Goal: Information Seeking & Learning: Find contact information

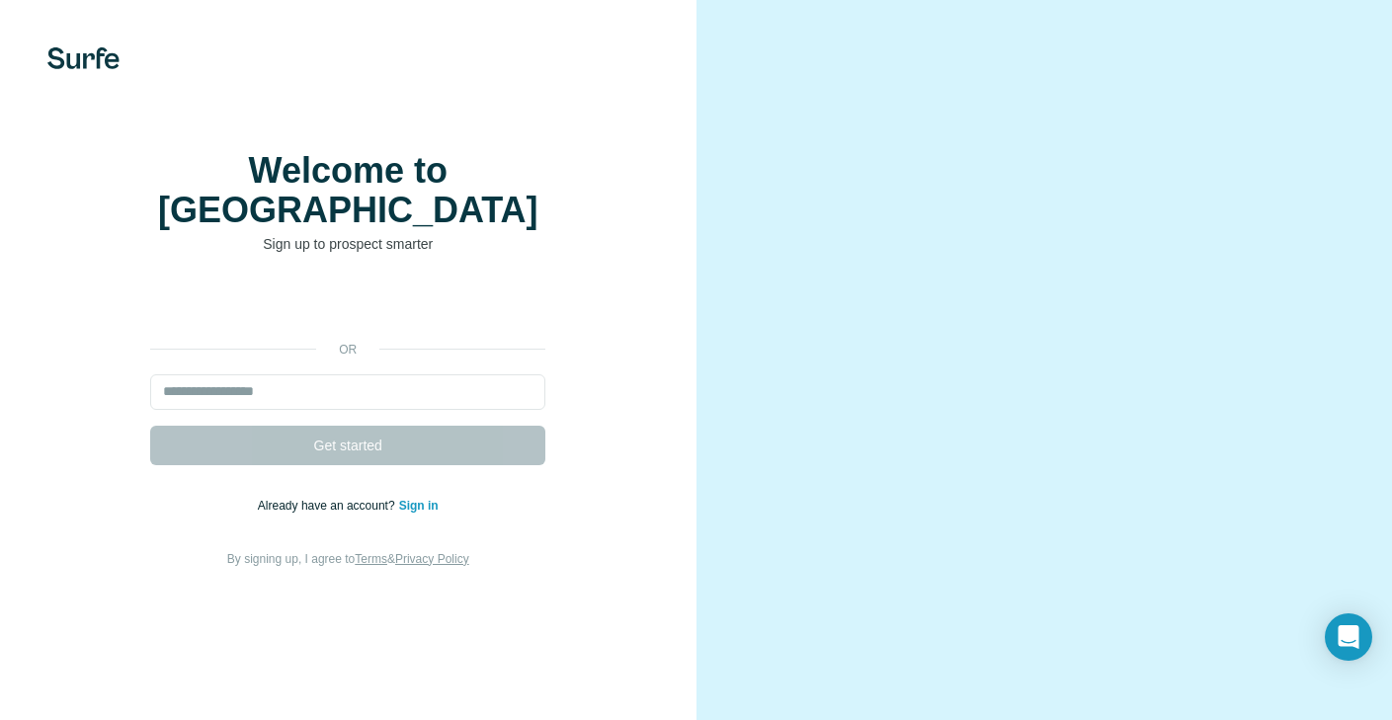
click at [424, 284] on iframe at bounding box center [347, 305] width 415 height 43
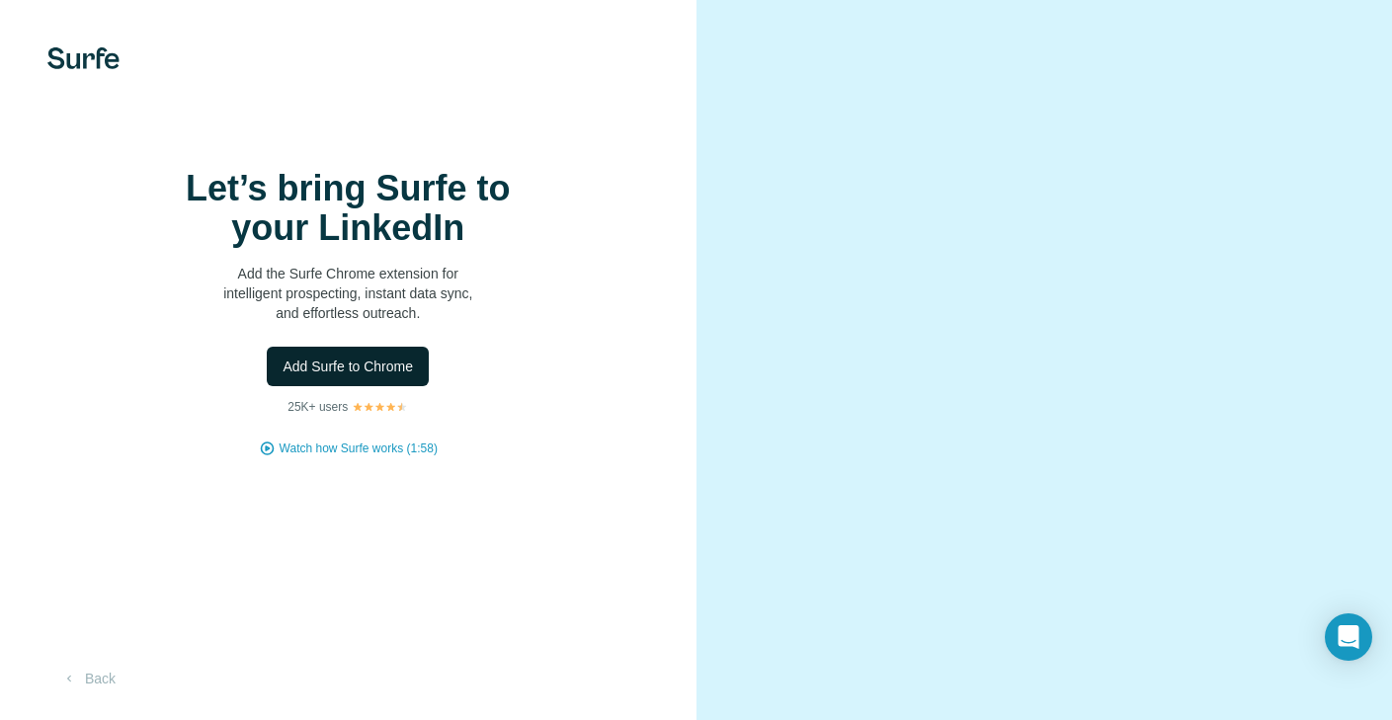
click at [352, 377] on span "Add Surfe to Chrome" at bounding box center [348, 367] width 130 height 20
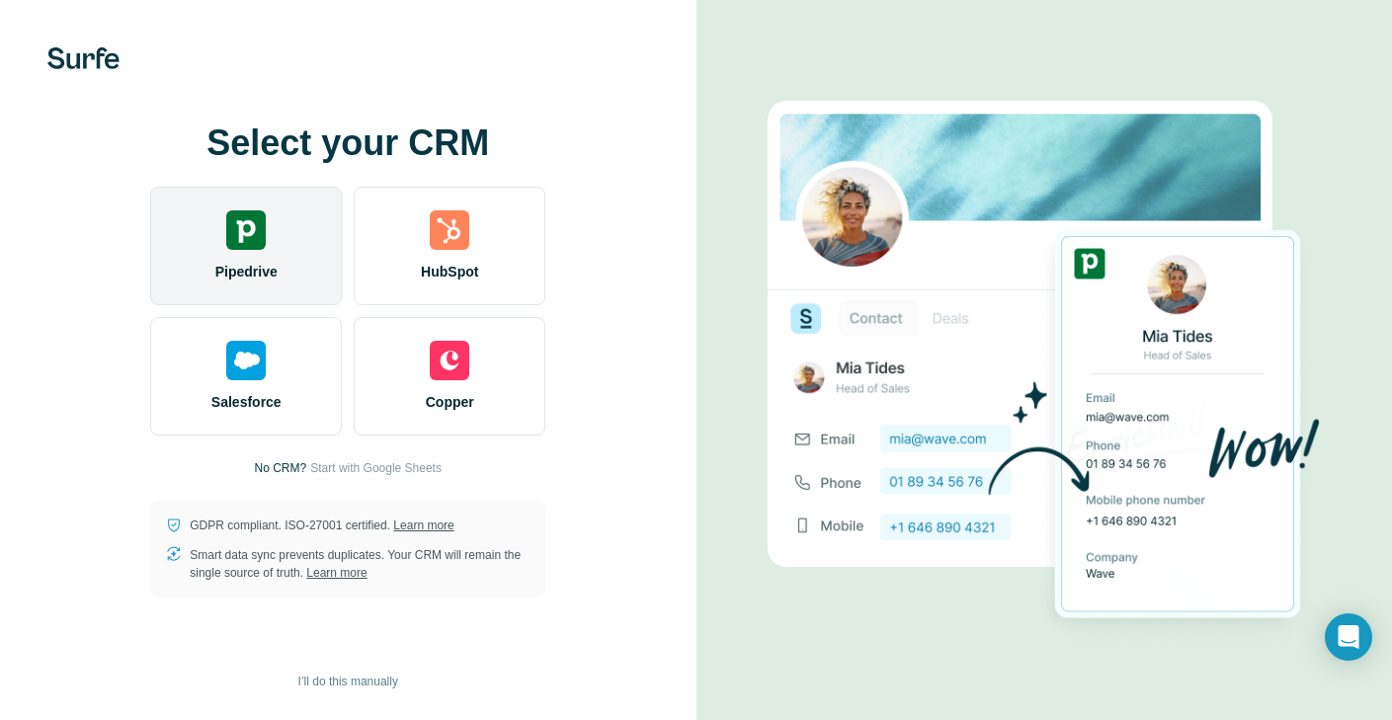
click at [247, 257] on div "Pipedrive" at bounding box center [246, 246] width 192 height 119
click at [266, 248] on div "Pipedrive" at bounding box center [246, 246] width 192 height 119
click at [188, 267] on div "Pipedrive" at bounding box center [246, 246] width 192 height 119
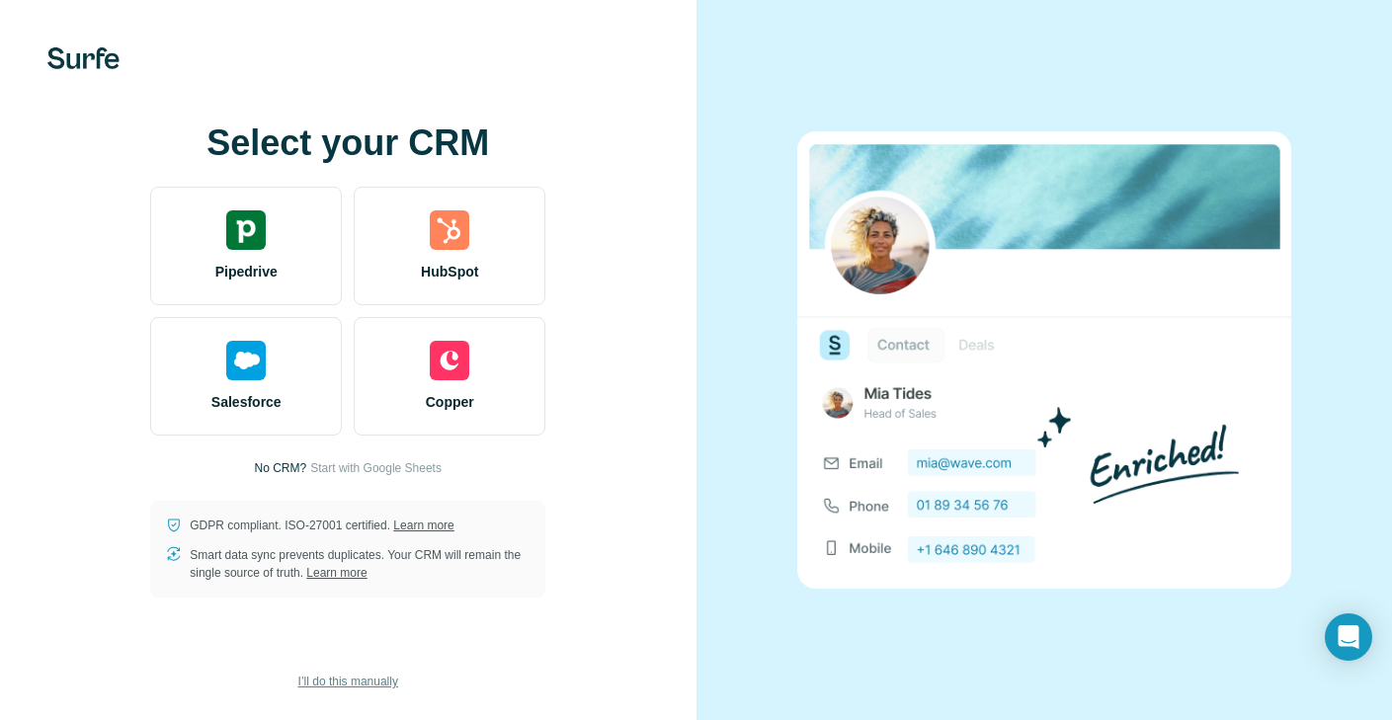
click at [382, 678] on span "I’ll do this manually" at bounding box center [348, 682] width 100 height 18
click at [745, 384] on div at bounding box center [1045, 360] width 697 height 720
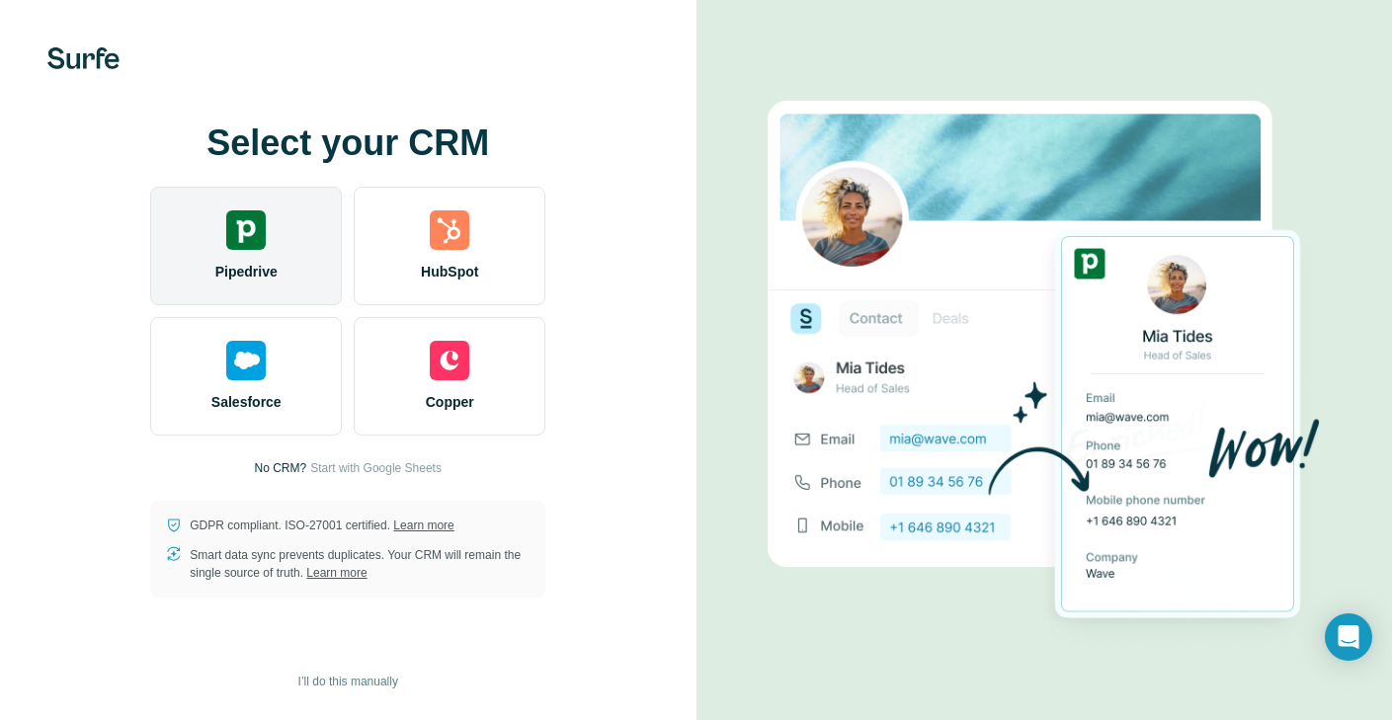
click at [309, 263] on div "Pipedrive" at bounding box center [246, 246] width 192 height 119
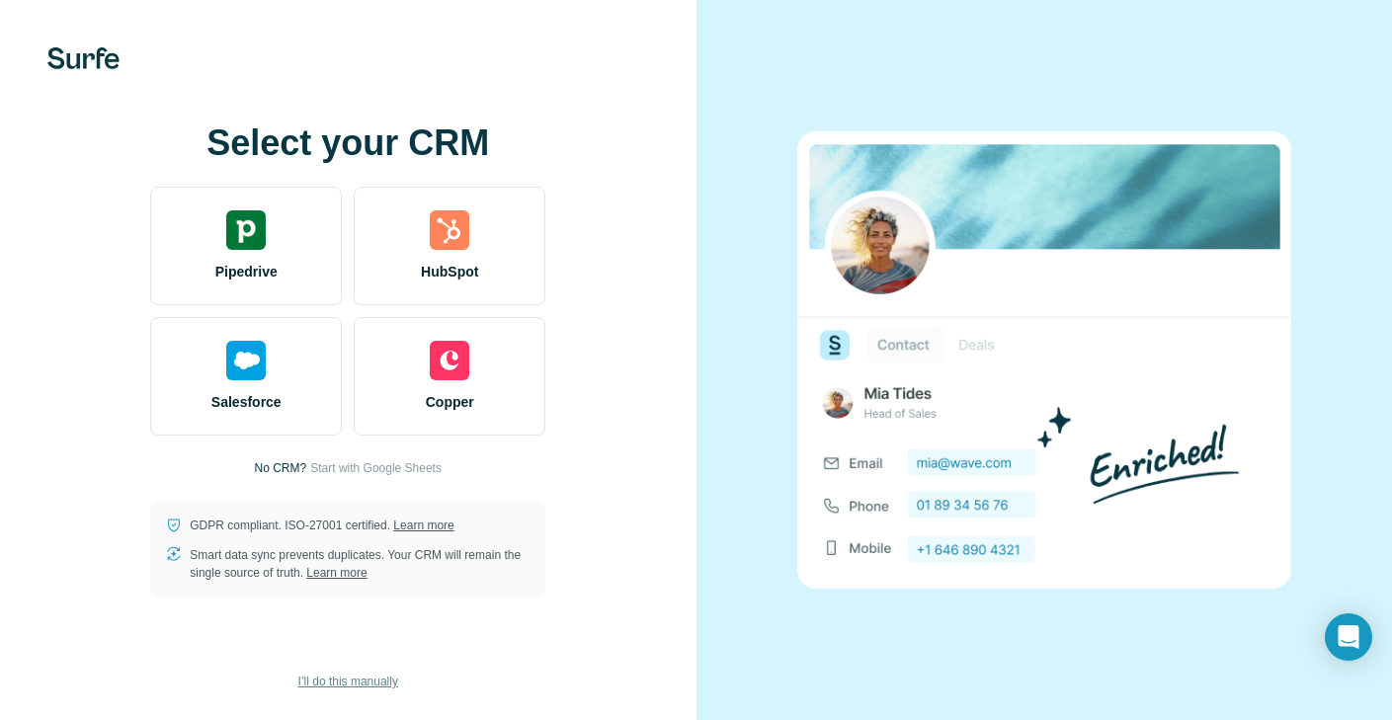
click at [345, 671] on button "I’ll do this manually" at bounding box center [348, 682] width 127 height 30
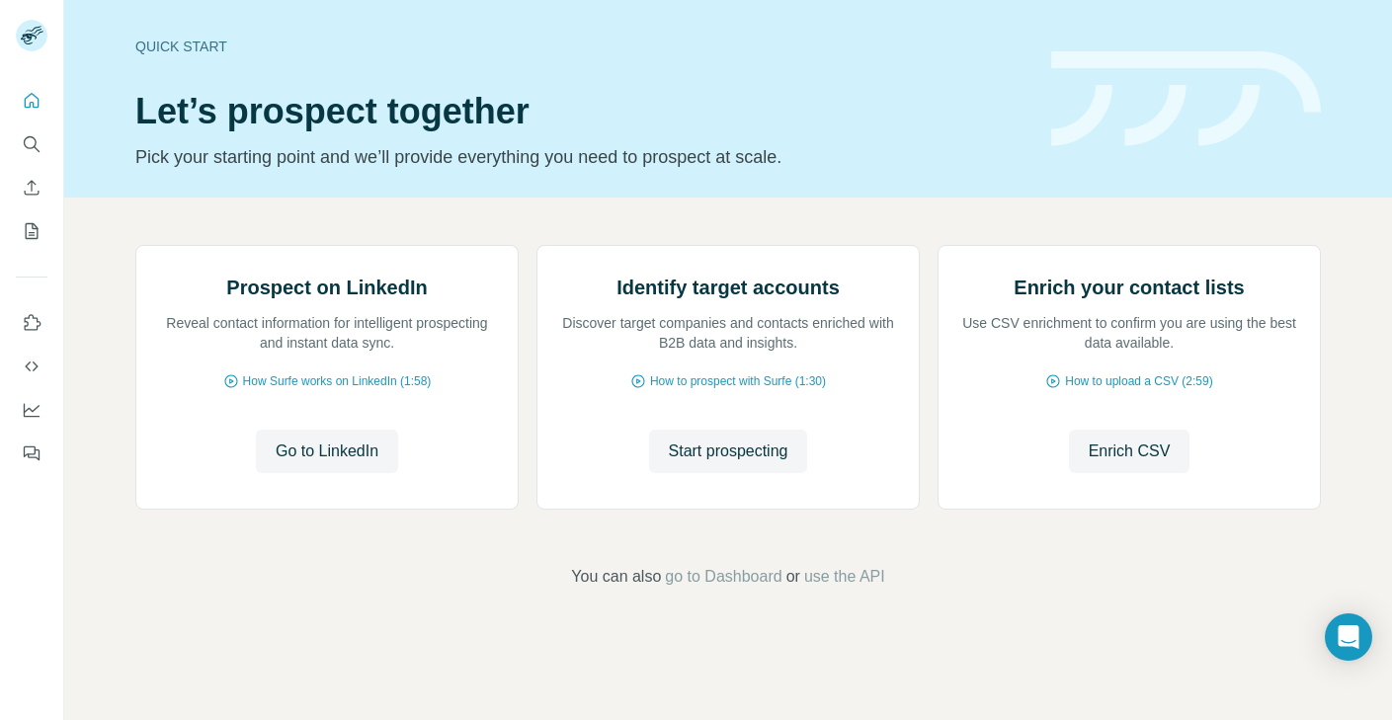
scroll to position [129, 0]
click at [734, 390] on span "How to prospect with Surfe (1:30)" at bounding box center [738, 382] width 176 height 18
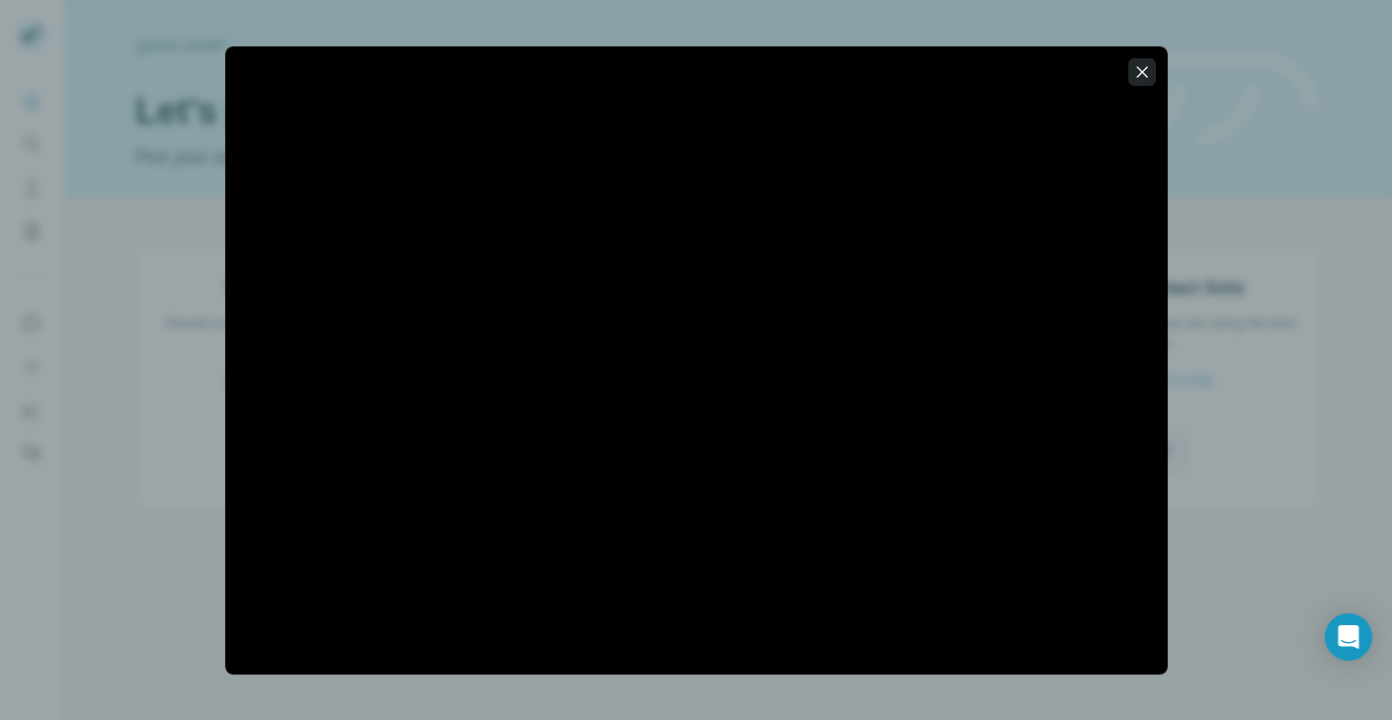
click at [1138, 79] on icon "button" at bounding box center [1142, 72] width 20 height 20
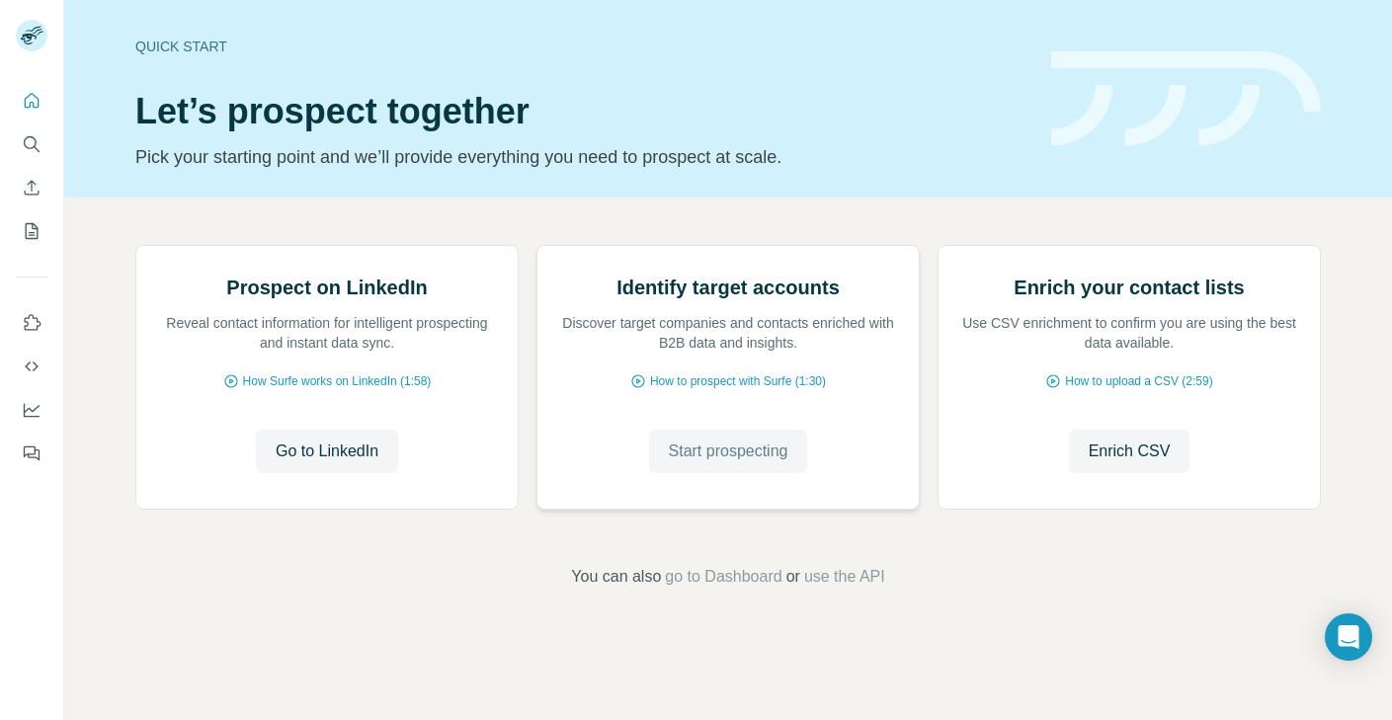
click at [723, 463] on span "Start prospecting" at bounding box center [729, 452] width 120 height 24
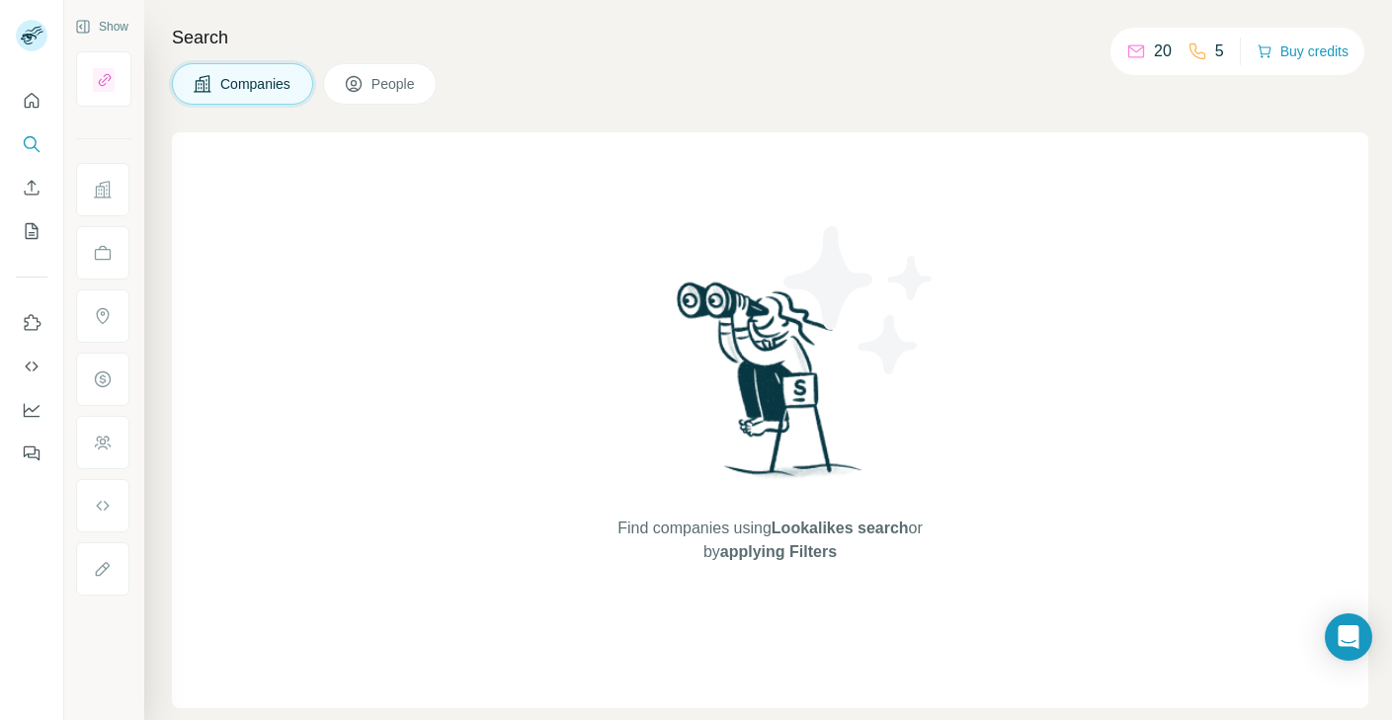
click at [404, 82] on span "People" at bounding box center [394, 84] width 45 height 20
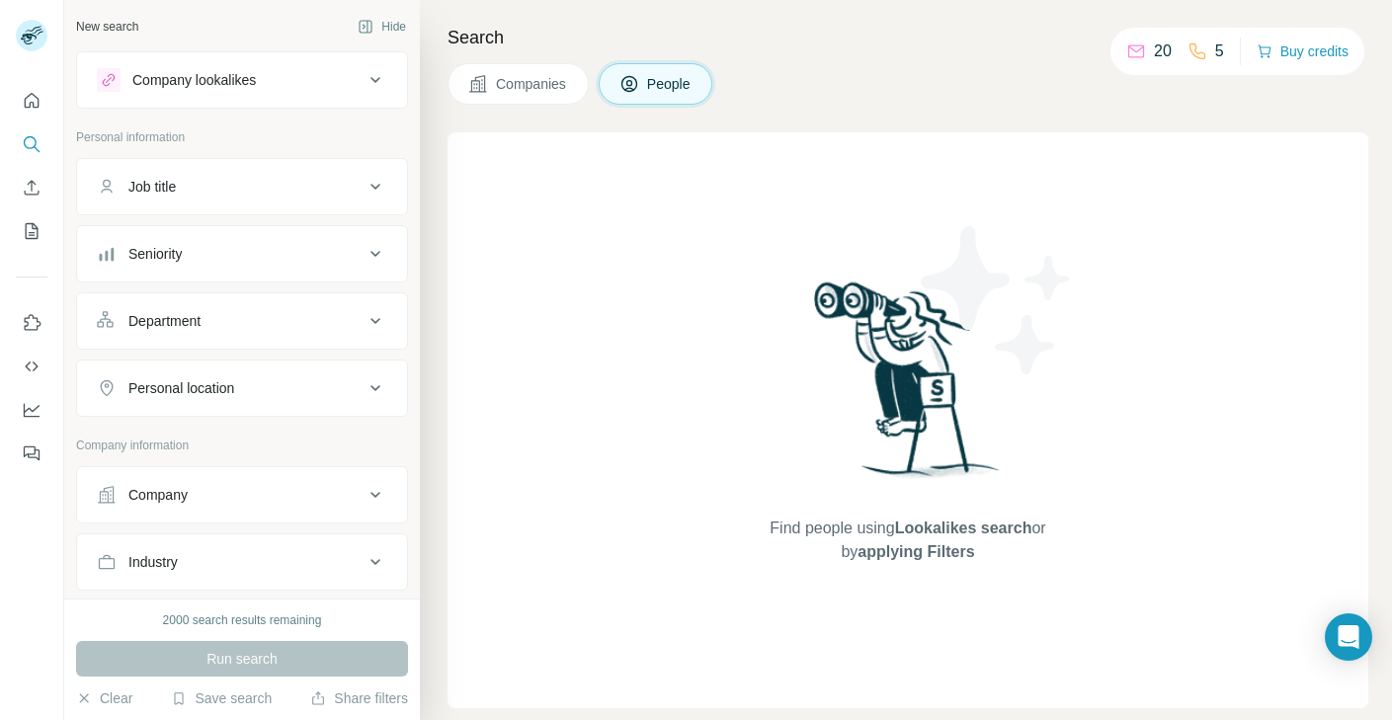
click at [276, 205] on button "Job title" at bounding box center [242, 186] width 330 height 47
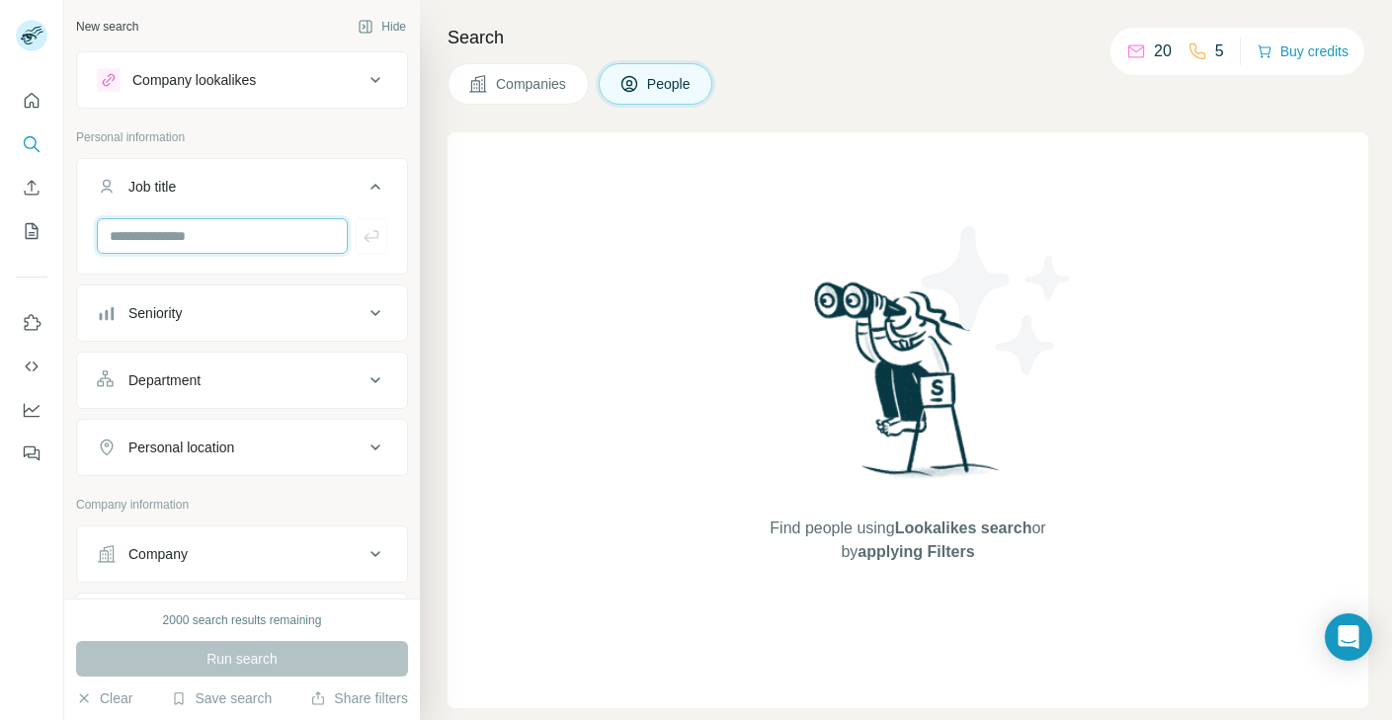
click at [250, 240] on input "text" at bounding box center [222, 236] width 251 height 36
type input "**********"
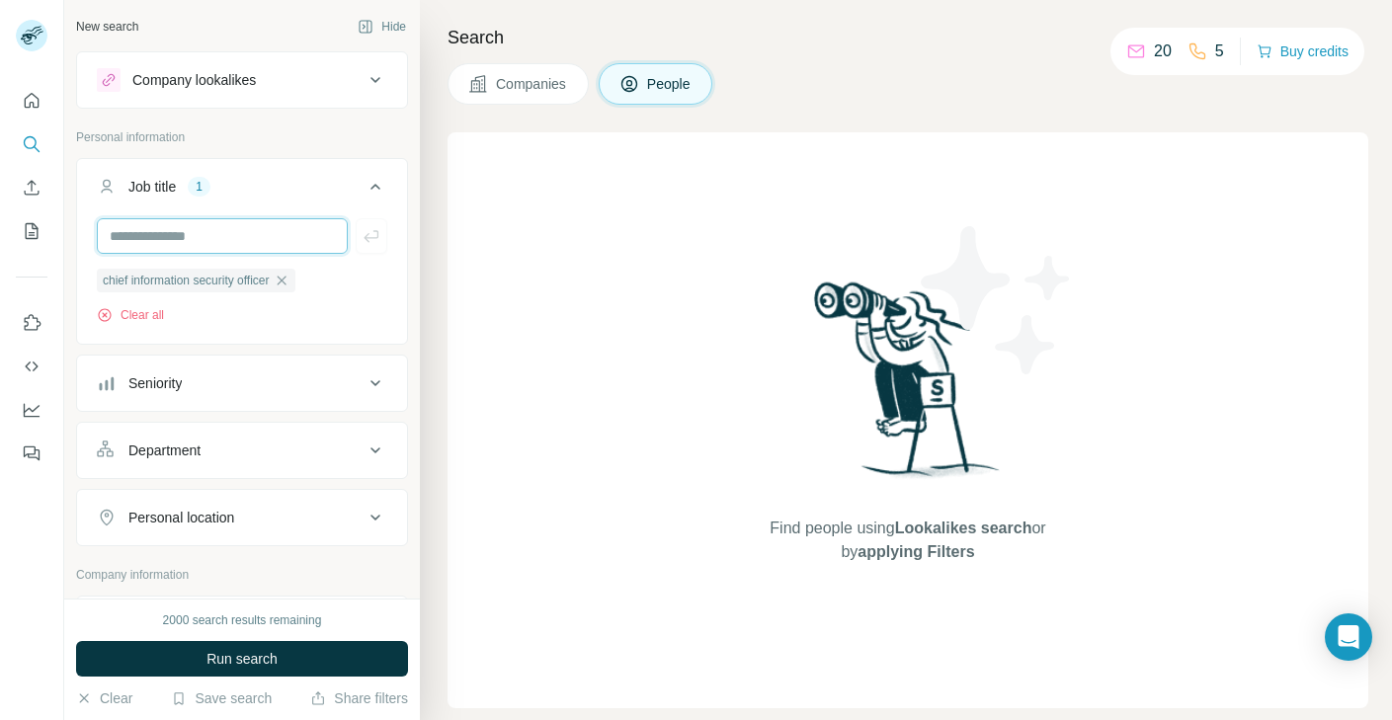
click at [163, 243] on input "text" at bounding box center [222, 236] width 251 height 36
type input "**********"
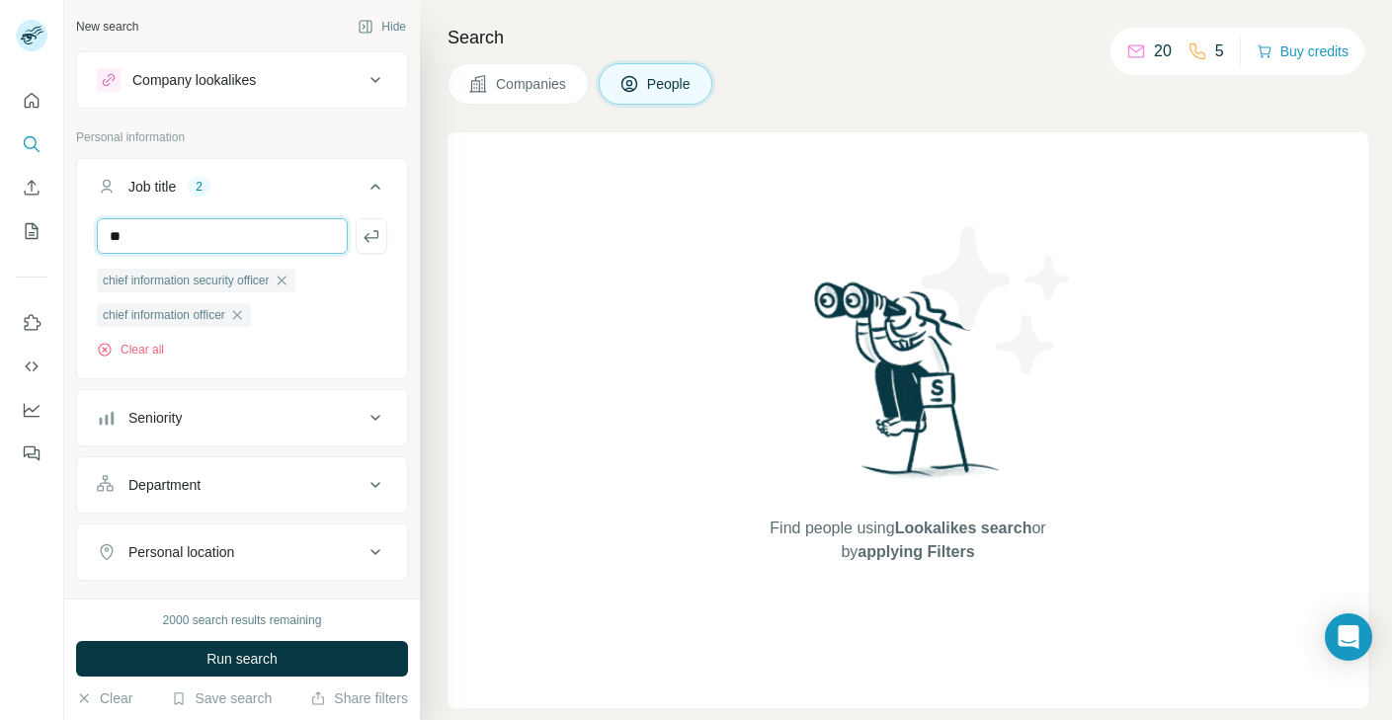
type input "*"
type input "**********"
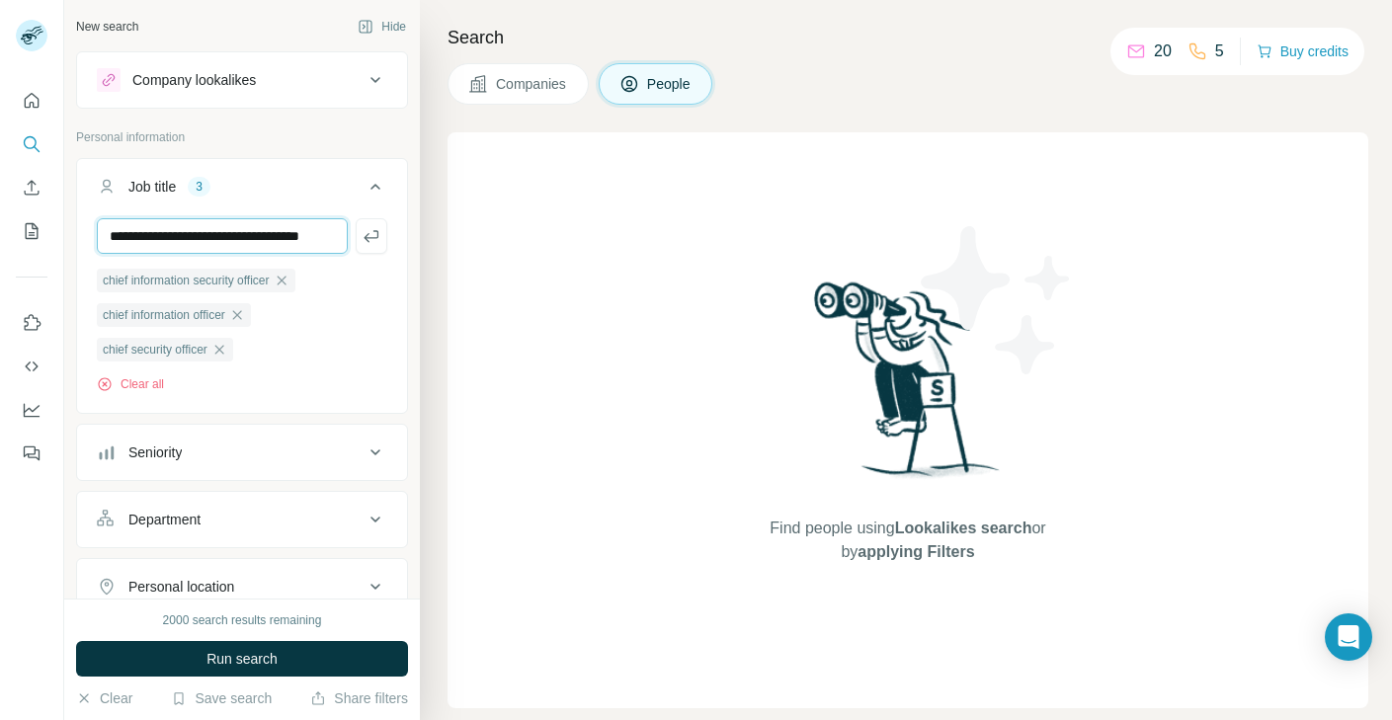
scroll to position [0, 18]
type input "**********"
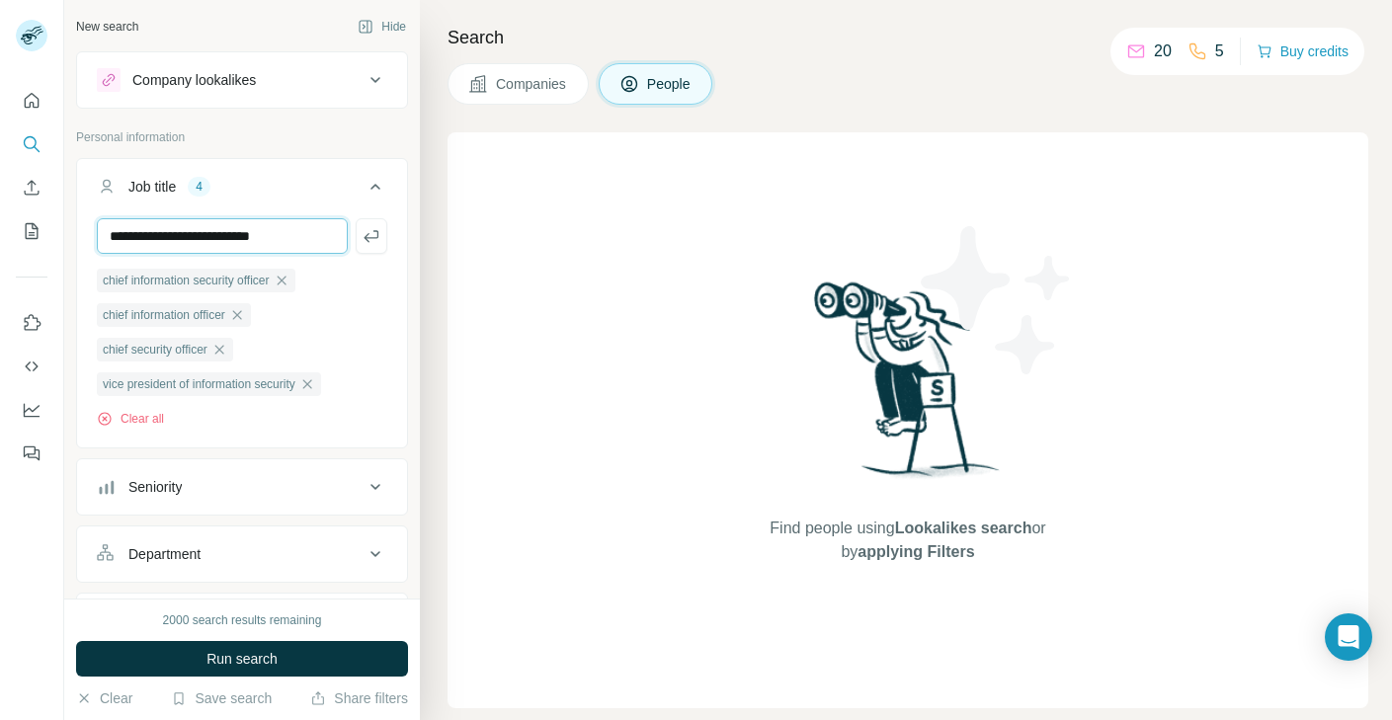
type input "**********"
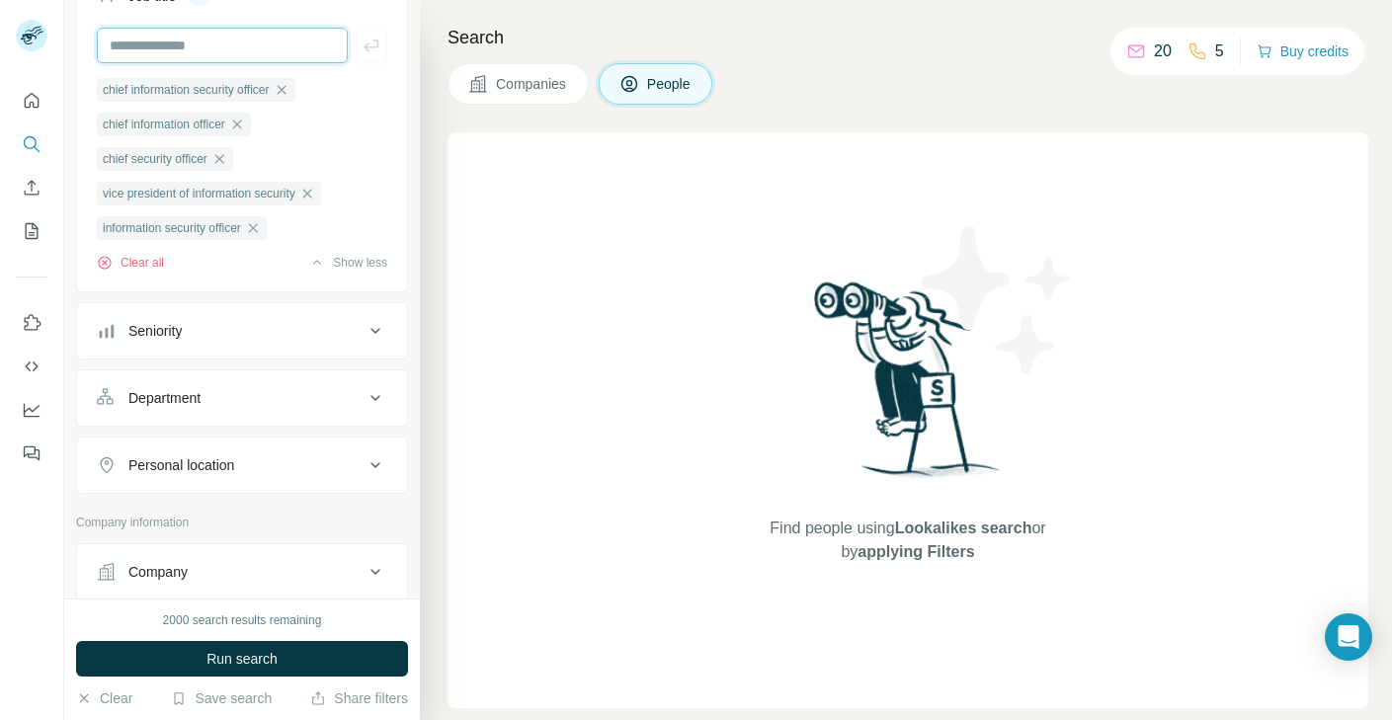
scroll to position [285, 0]
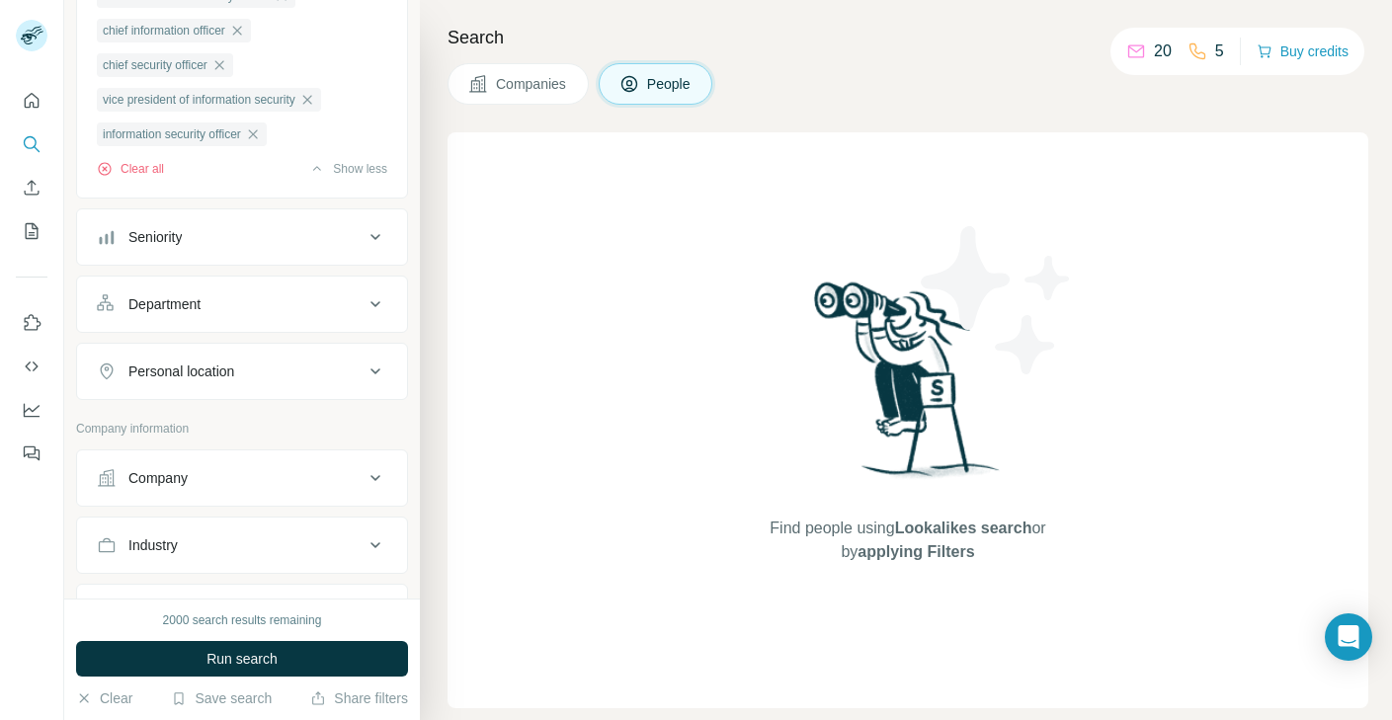
click at [309, 309] on div "Department" at bounding box center [230, 304] width 267 height 20
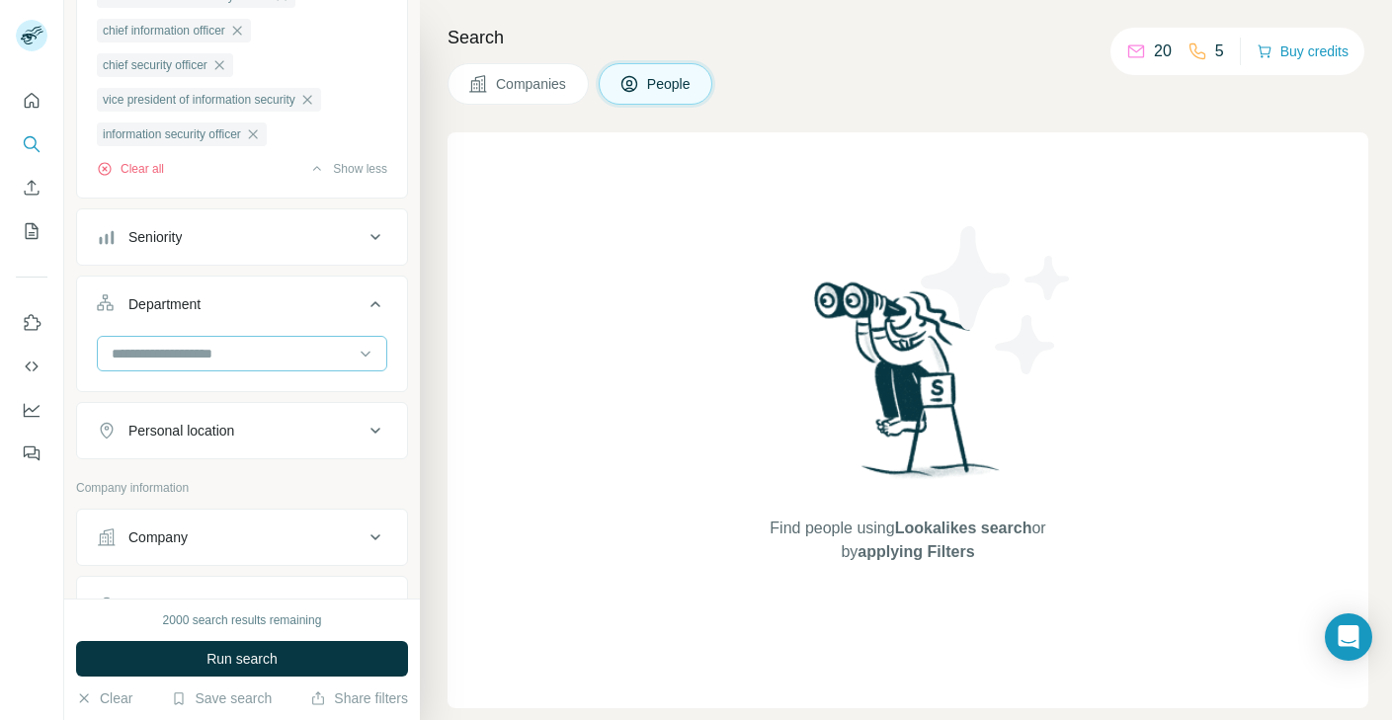
click at [270, 352] on input at bounding box center [232, 354] width 244 height 22
type input "*"
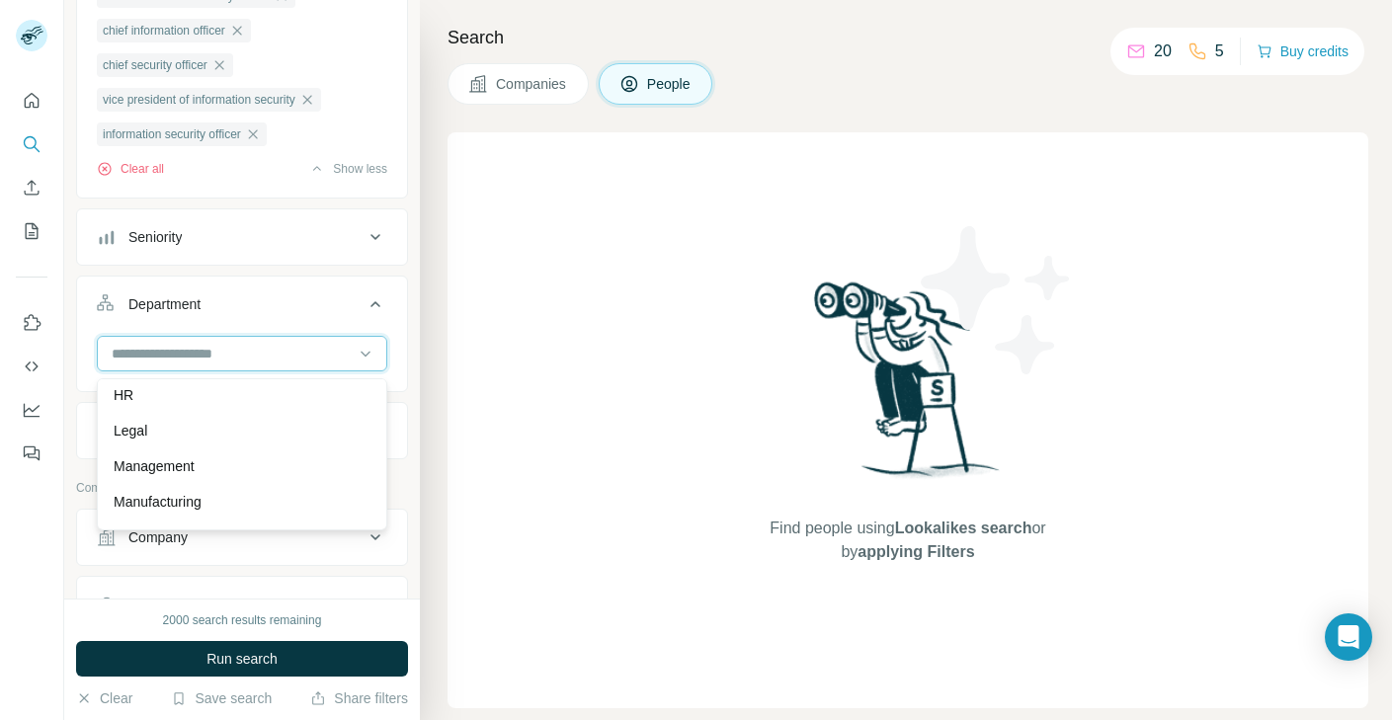
scroll to position [550, 0]
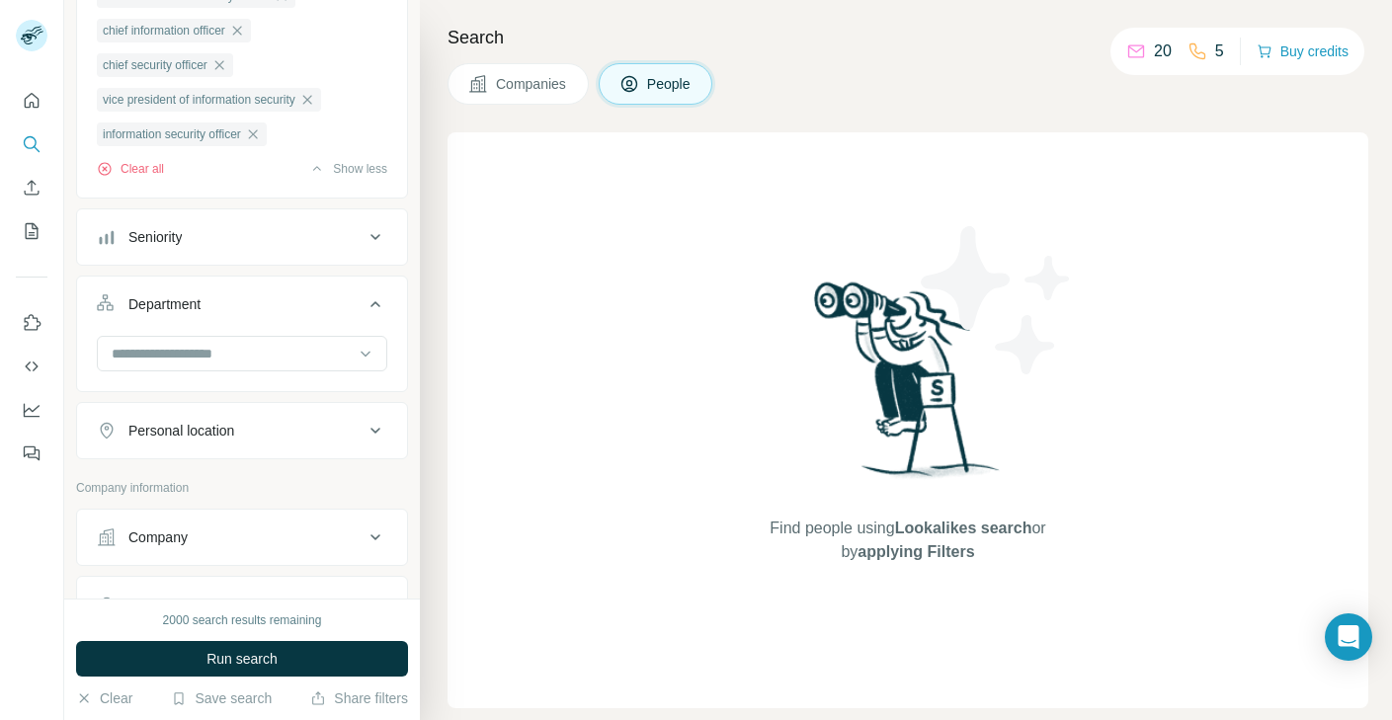
click at [503, 423] on div "Find people using Lookalikes search or by applying Filters" at bounding box center [908, 420] width 921 height 576
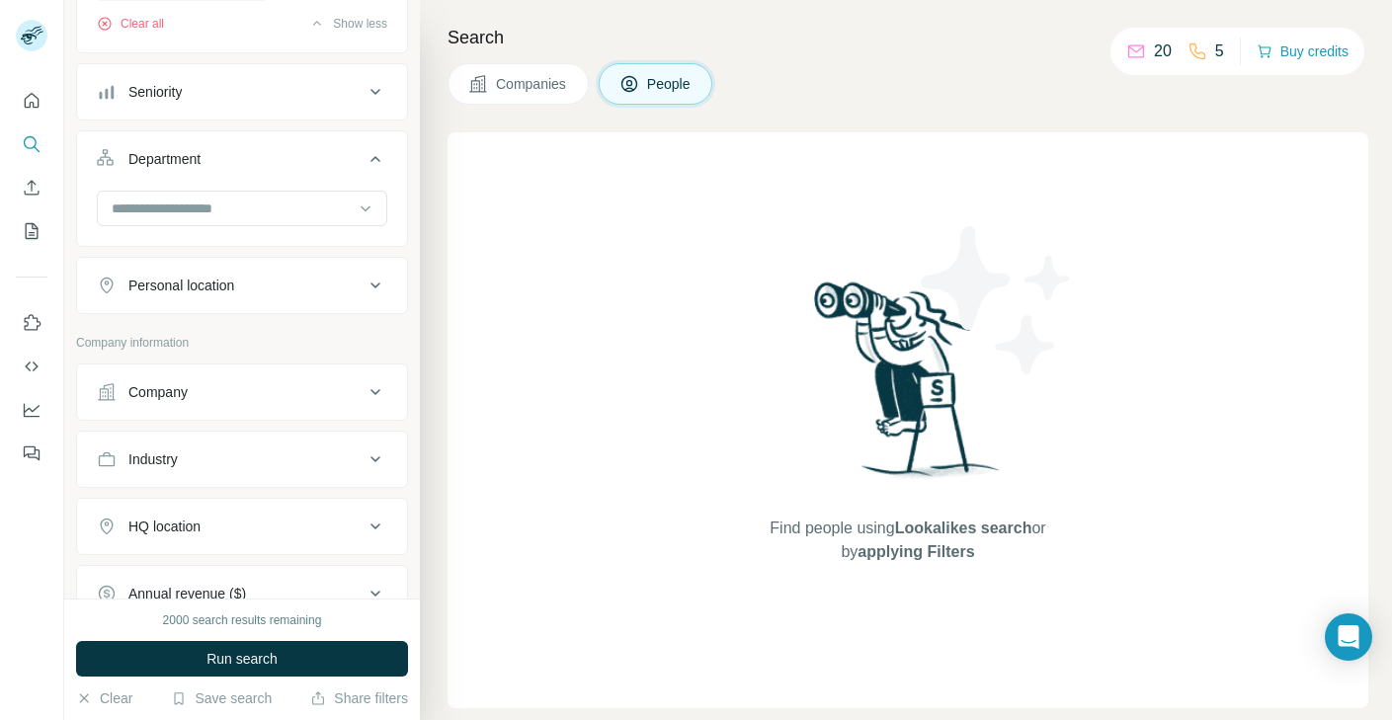
scroll to position [525, 0]
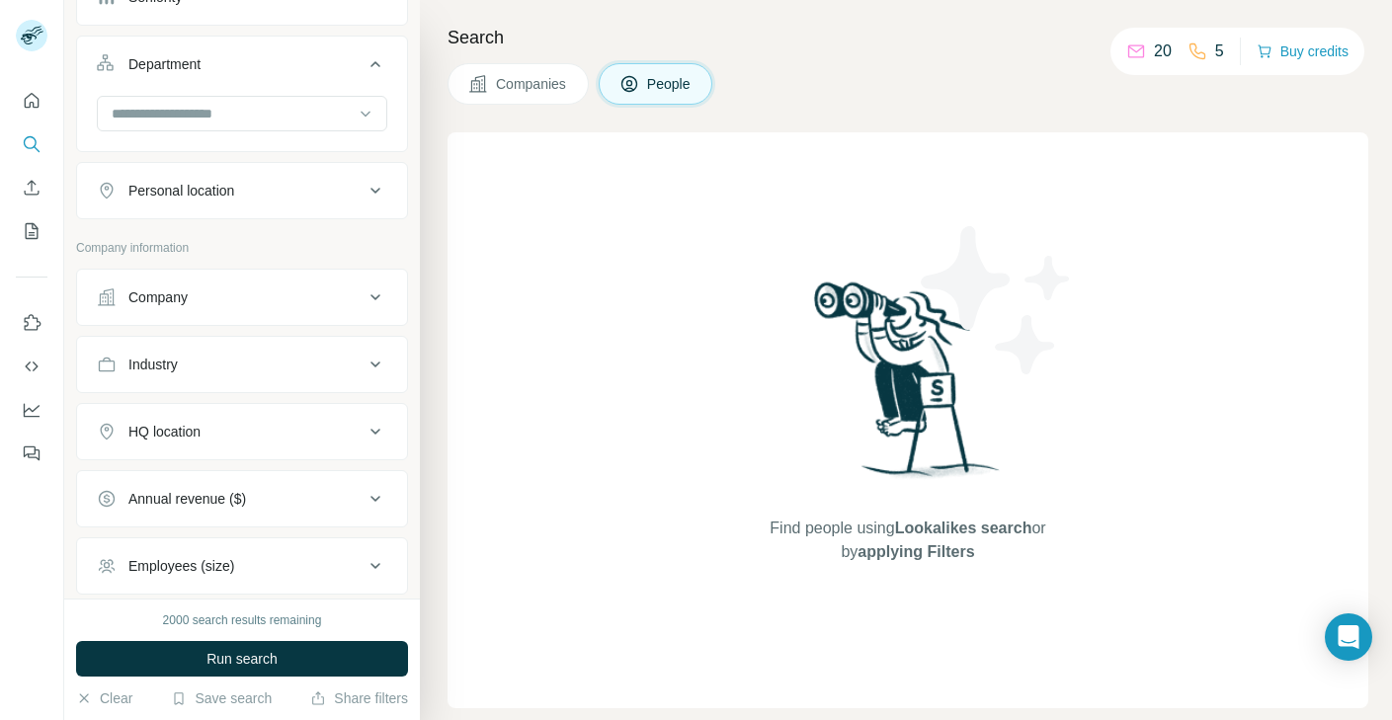
click at [296, 279] on button "Company" at bounding box center [242, 297] width 330 height 47
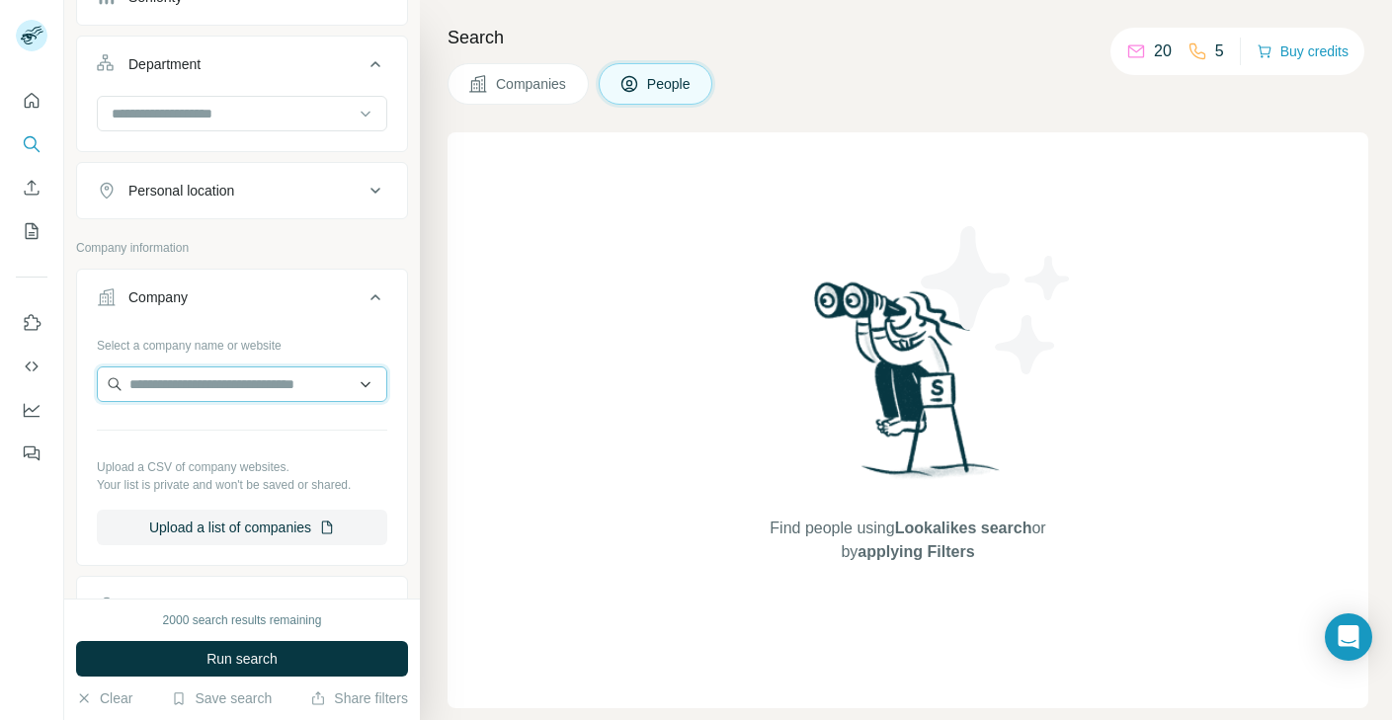
click at [230, 380] on input "text" at bounding box center [242, 385] width 291 height 36
click at [455, 403] on div "Find people using Lookalikes search or by applying Filters" at bounding box center [908, 420] width 921 height 576
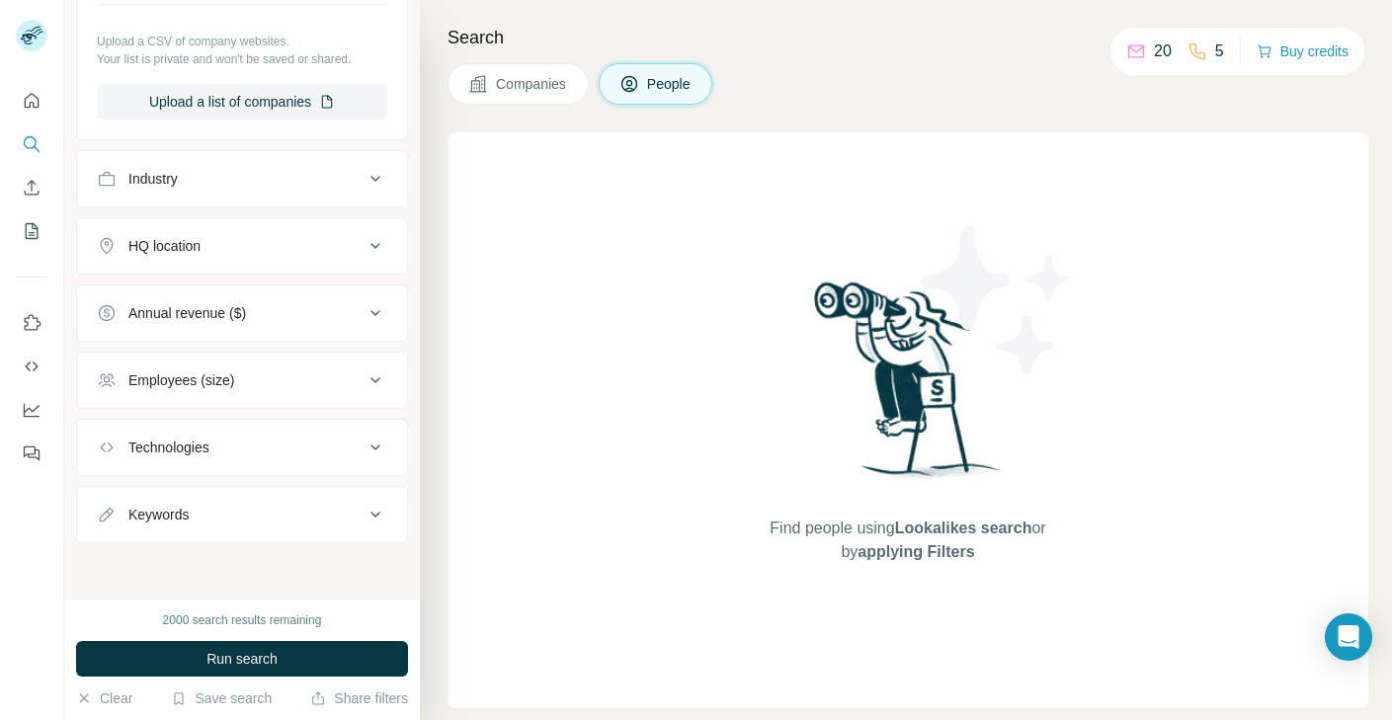
scroll to position [953, 0]
click at [262, 225] on button "HQ location" at bounding box center [242, 245] width 330 height 47
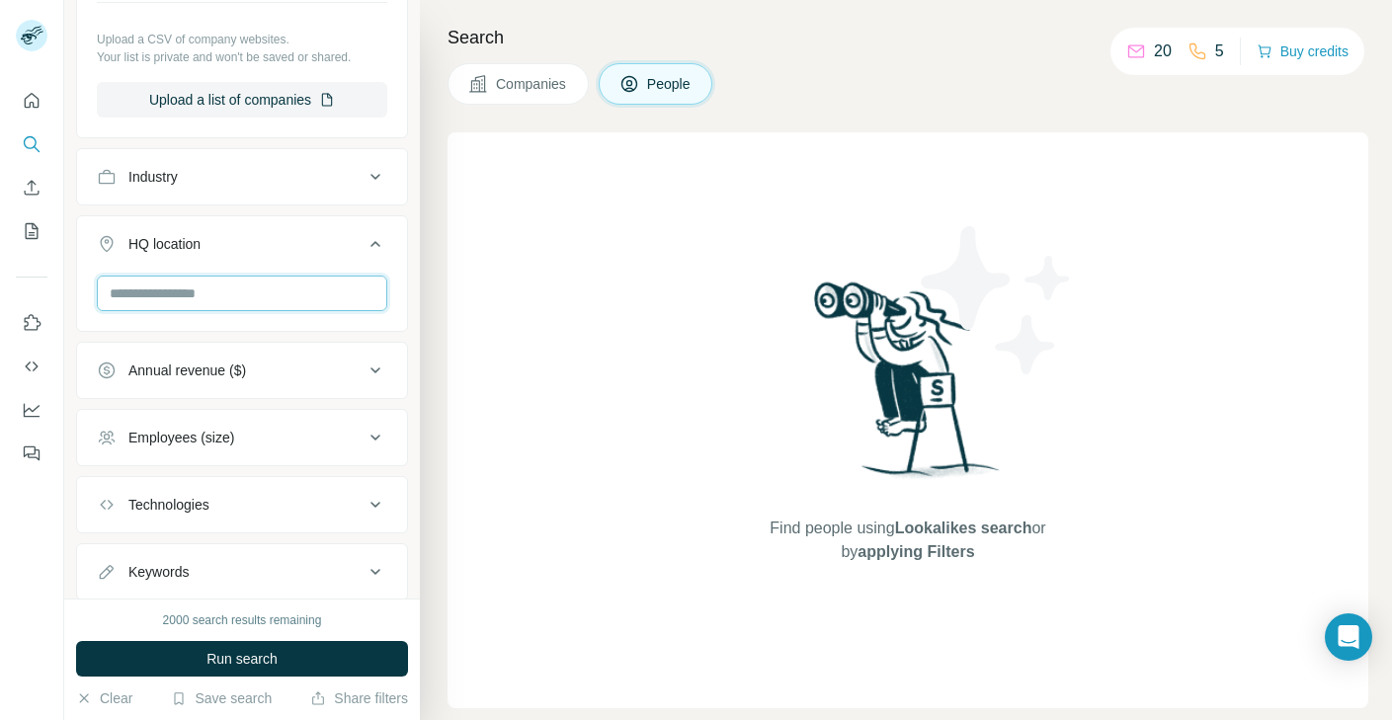
click at [167, 304] on input "text" at bounding box center [242, 294] width 291 height 36
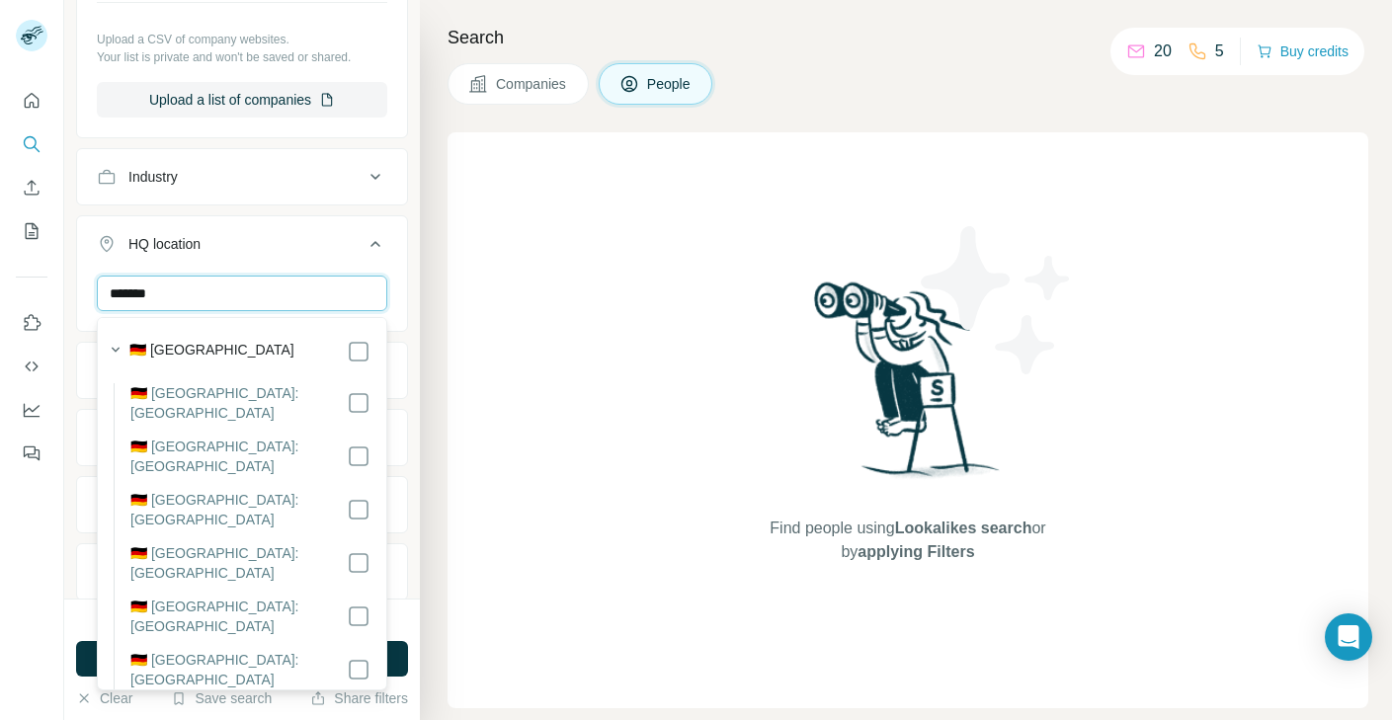
type input "*******"
click at [190, 352] on label "🇩🇪 Germany" at bounding box center [211, 352] width 165 height 24
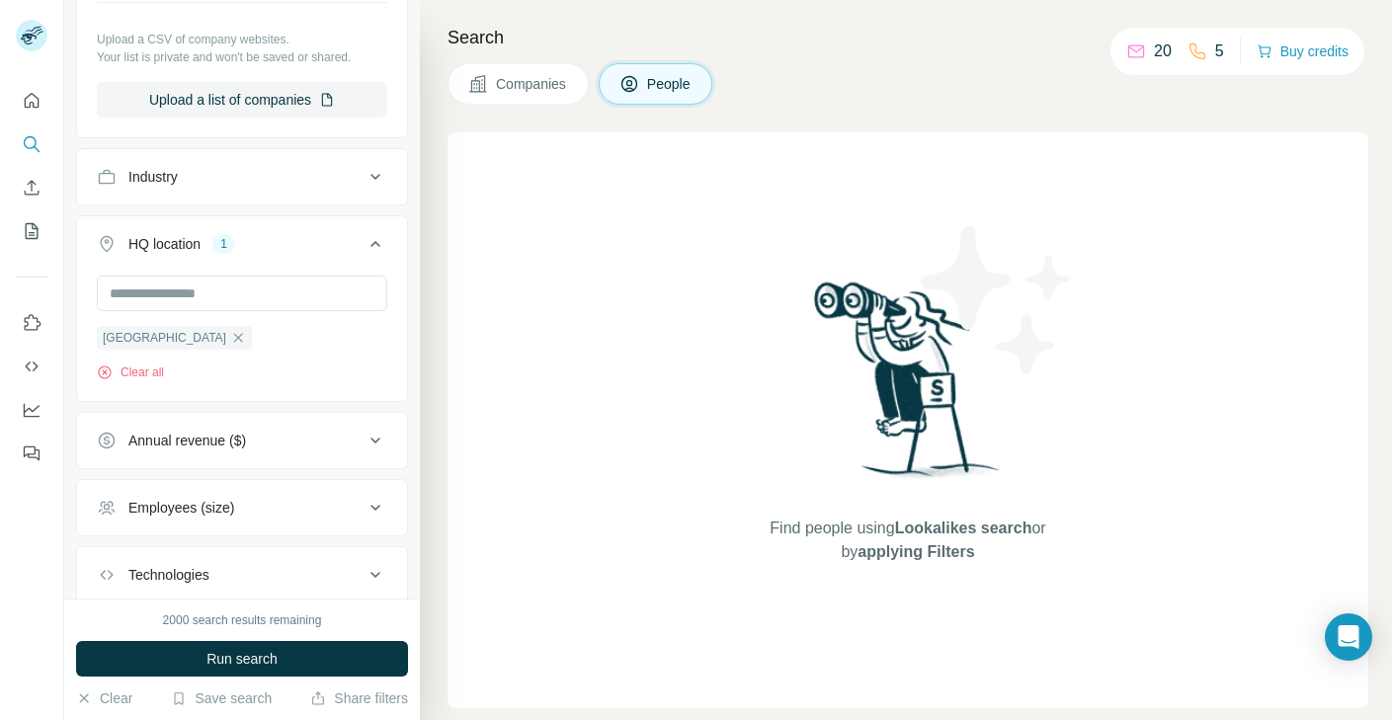
click at [476, 347] on div "Find people using Lookalikes search or by applying Filters" at bounding box center [908, 420] width 921 height 576
click at [289, 440] on div "Annual revenue ($)" at bounding box center [230, 441] width 267 height 20
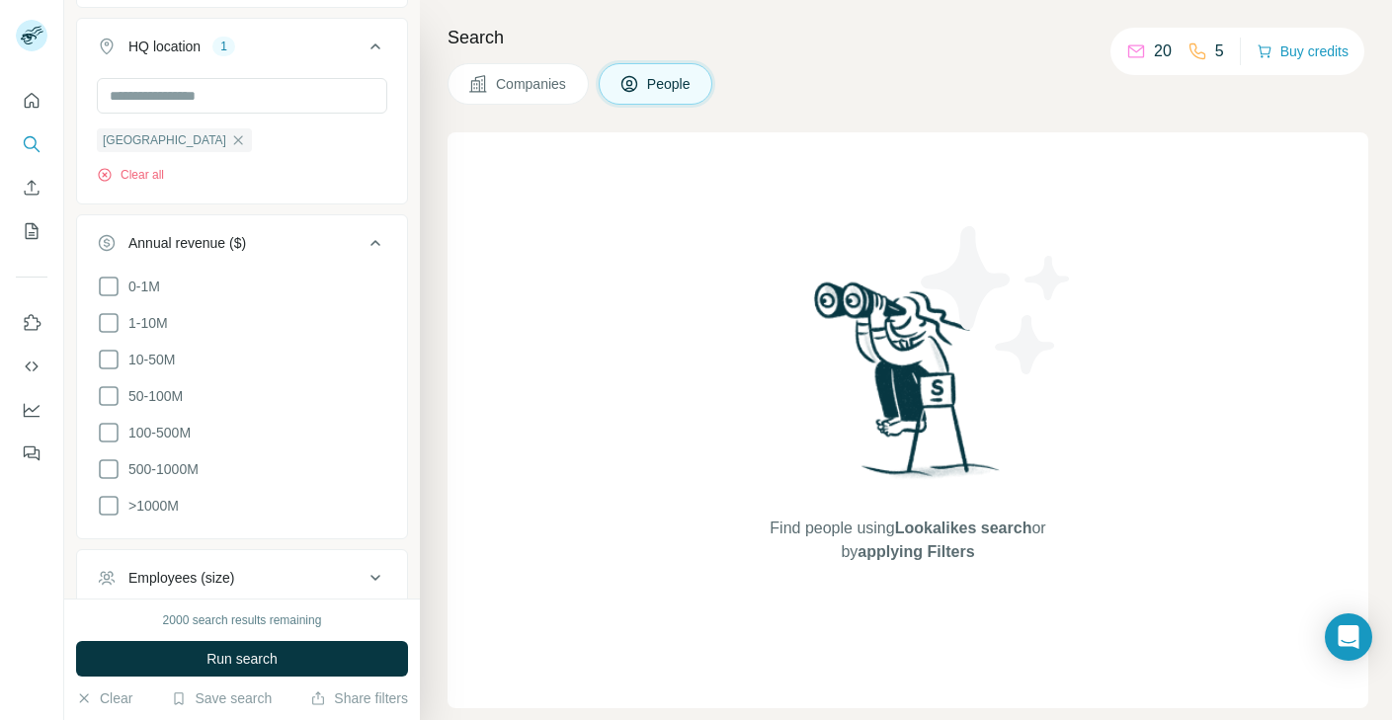
scroll to position [1171, 0]
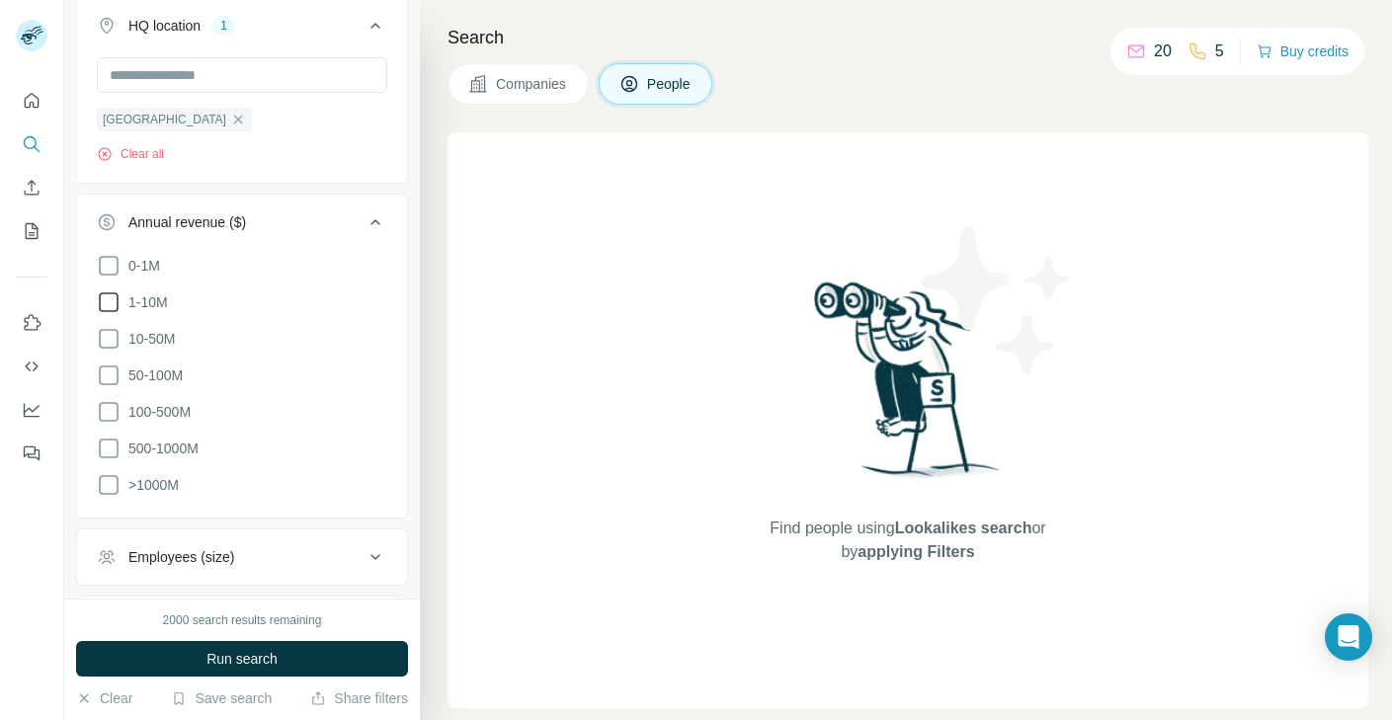
click at [110, 302] on icon at bounding box center [109, 303] width 24 height 24
click at [110, 351] on icon at bounding box center [109, 339] width 24 height 24
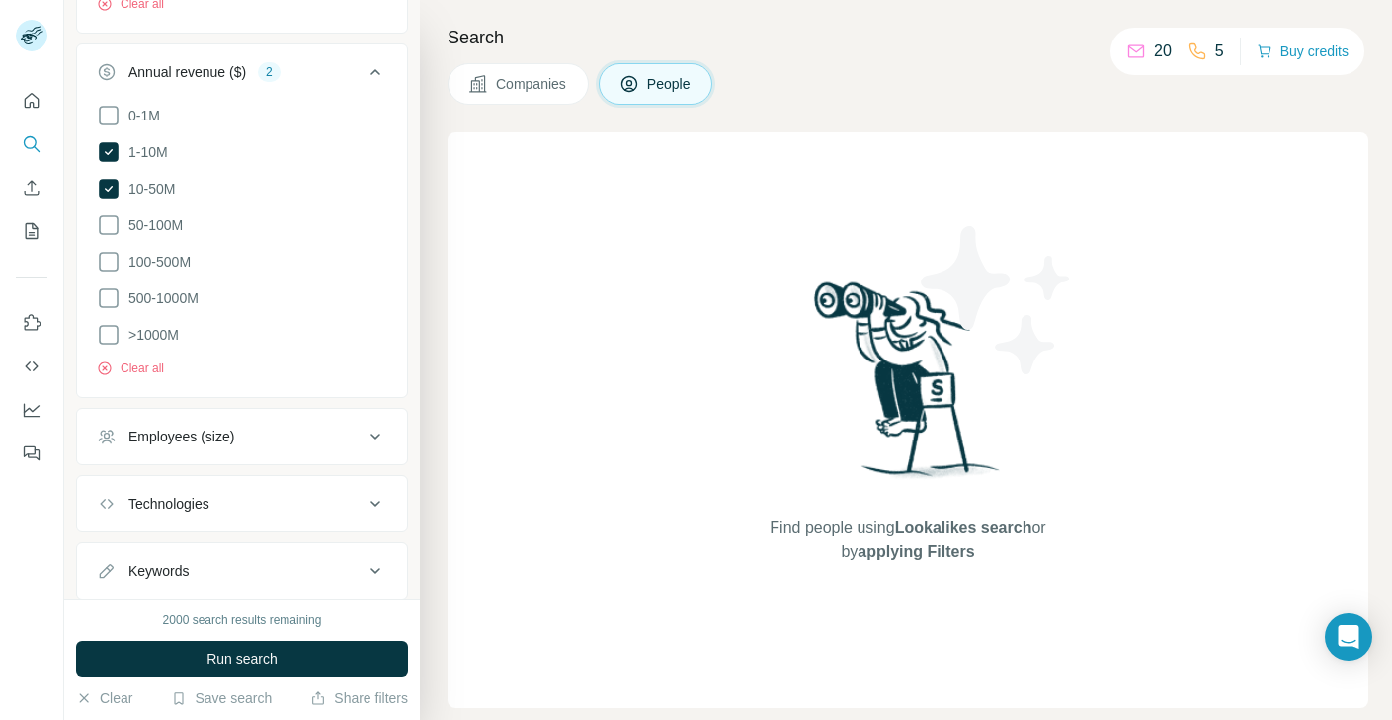
scroll to position [1377, 0]
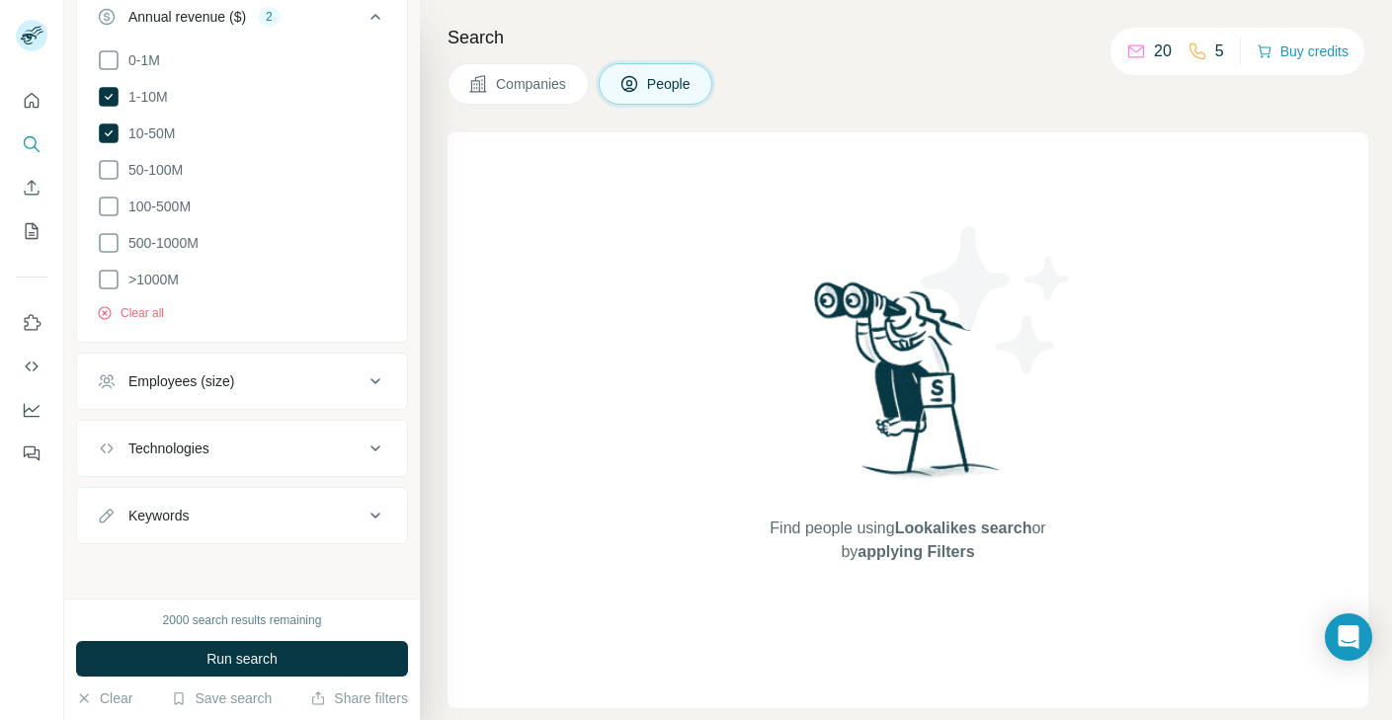
click at [302, 373] on div "Employees (size)" at bounding box center [230, 382] width 267 height 20
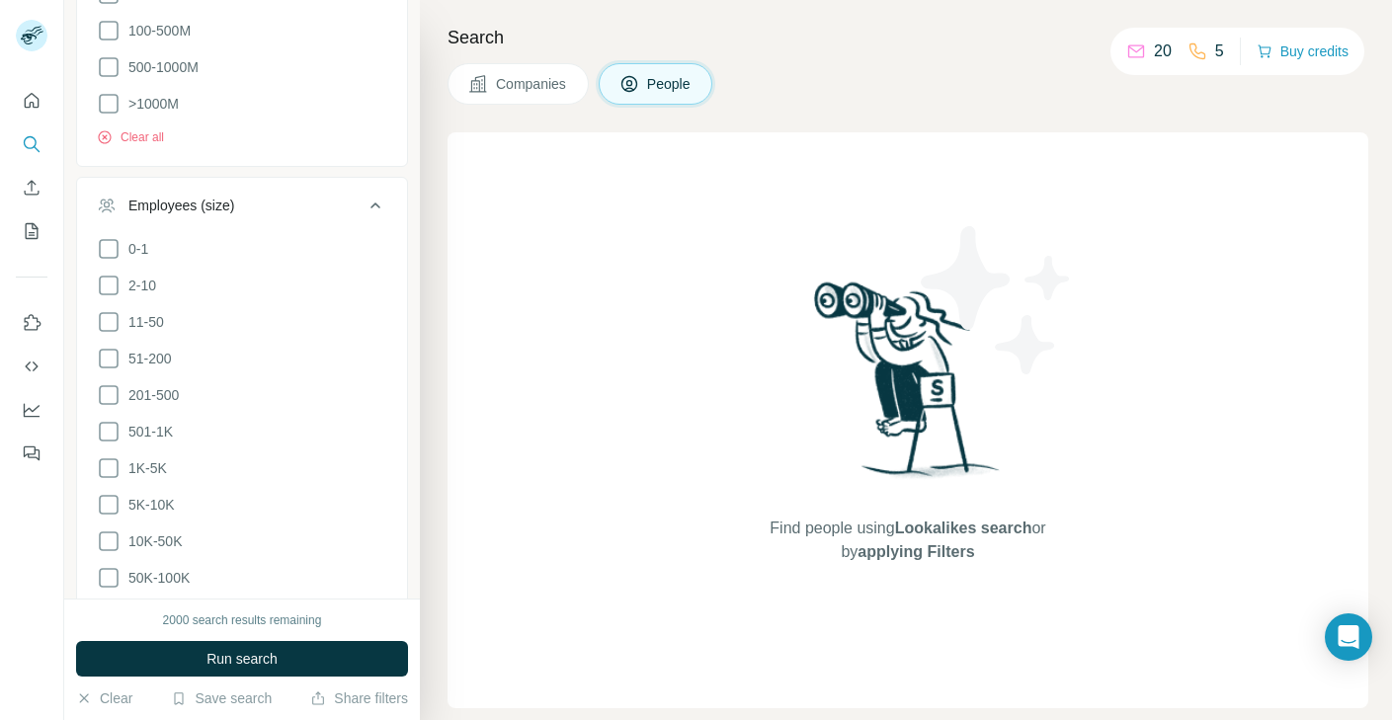
scroll to position [1553, 0]
click at [103, 426] on icon at bounding box center [109, 431] width 24 height 24
click at [111, 391] on icon at bounding box center [109, 394] width 24 height 24
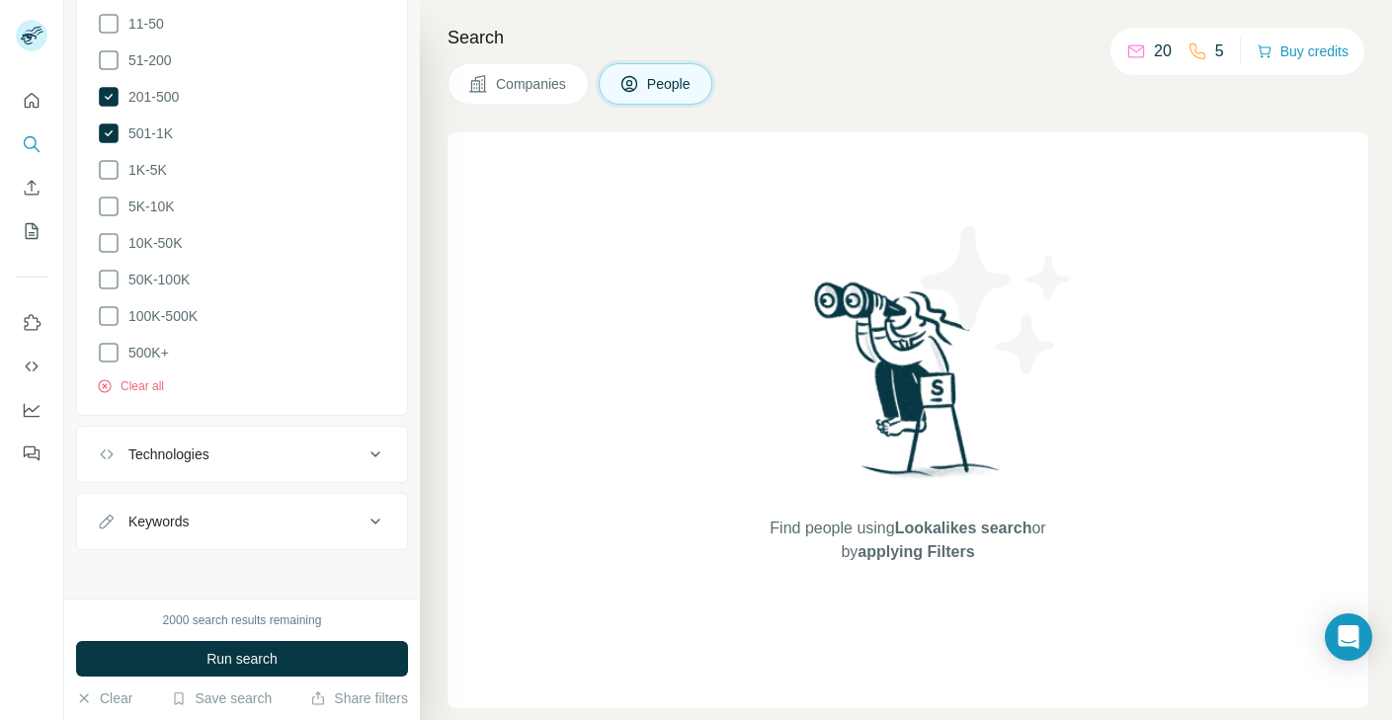
scroll to position [1849, 0]
click at [223, 450] on div "Technologies" at bounding box center [230, 457] width 267 height 20
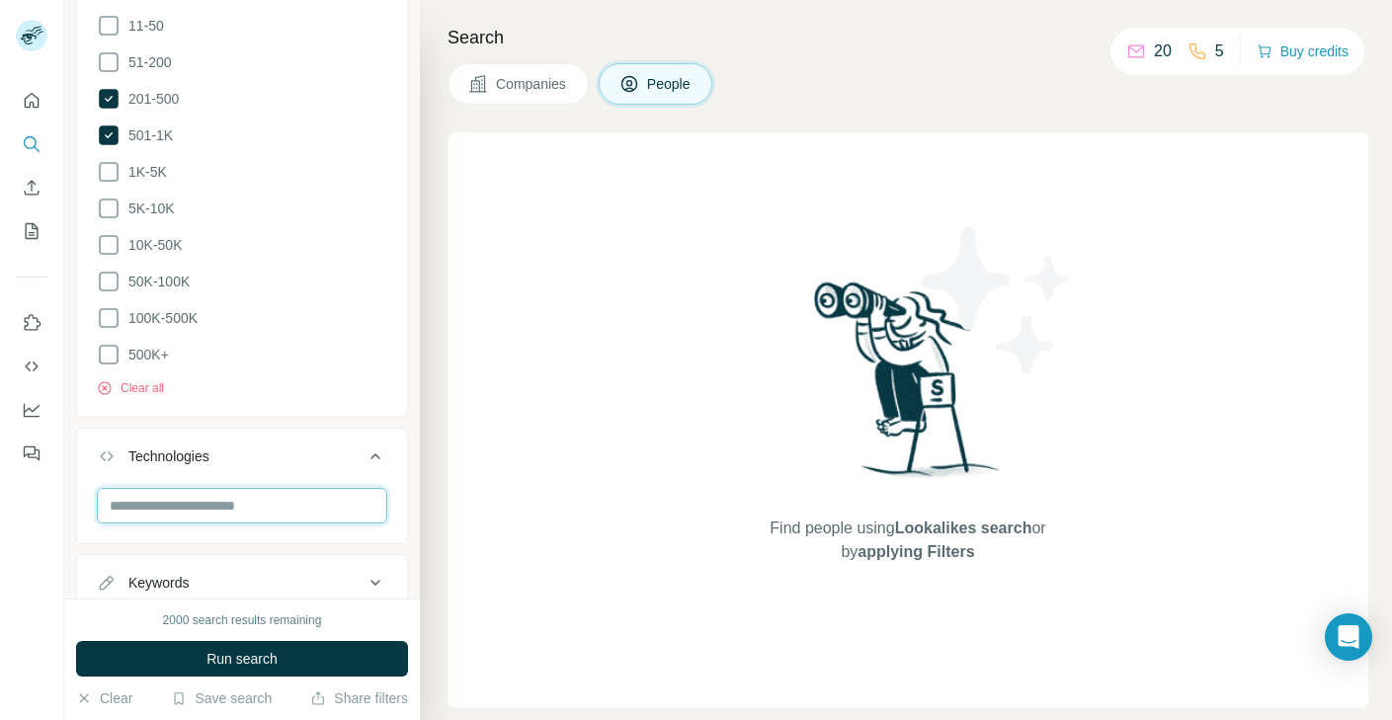
click at [221, 499] on input "text" at bounding box center [242, 506] width 291 height 36
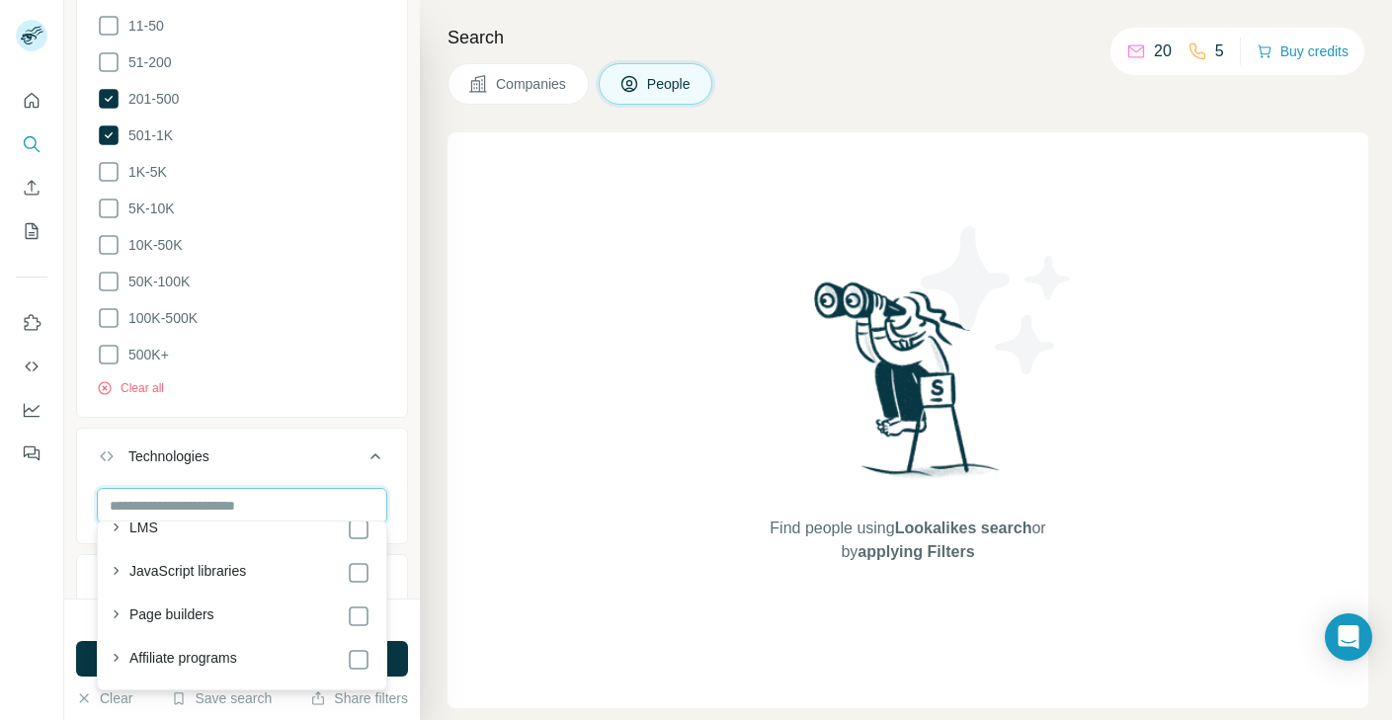
scroll to position [689, 0]
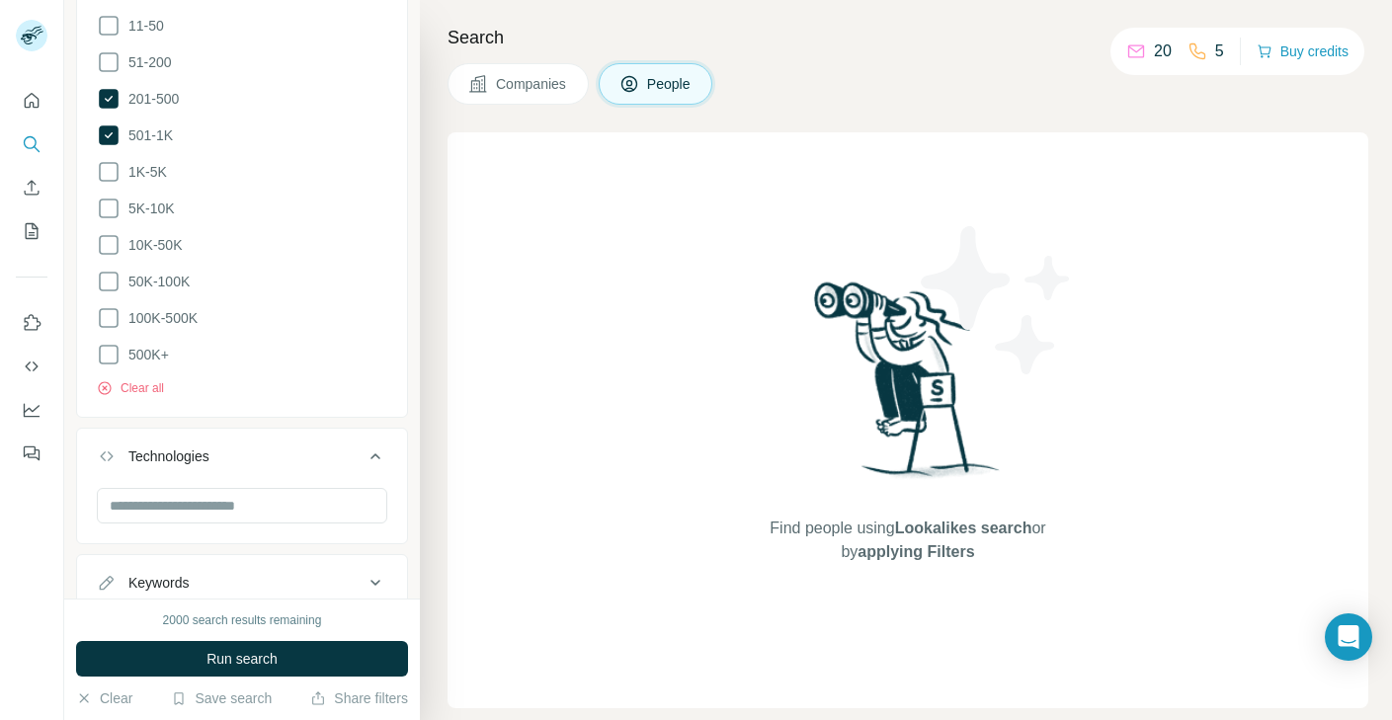
click at [488, 537] on div "Find people using Lookalikes search or by applying Filters" at bounding box center [908, 420] width 921 height 576
click at [276, 650] on span "Run search" at bounding box center [242, 659] width 71 height 20
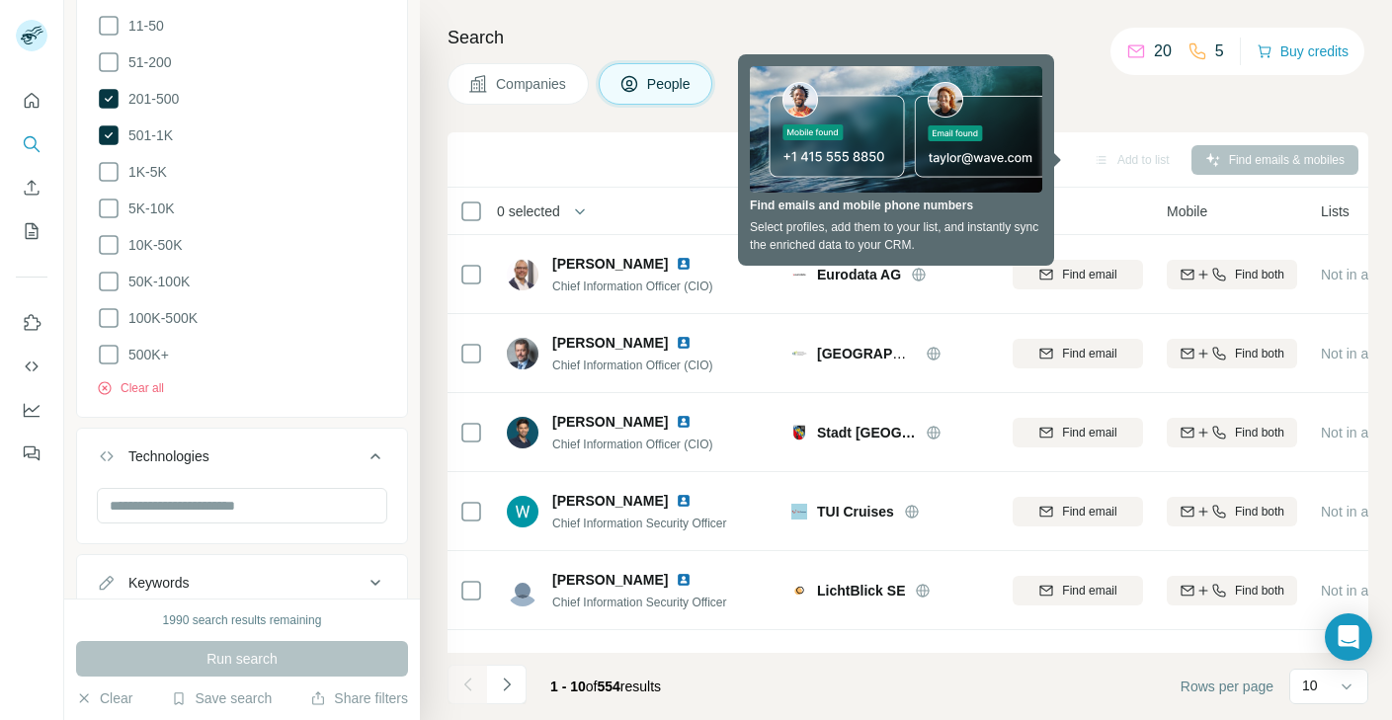
click at [1101, 108] on div "Search Companies People Add to list Find emails & mobiles 0 selected People Com…" at bounding box center [906, 360] width 972 height 720
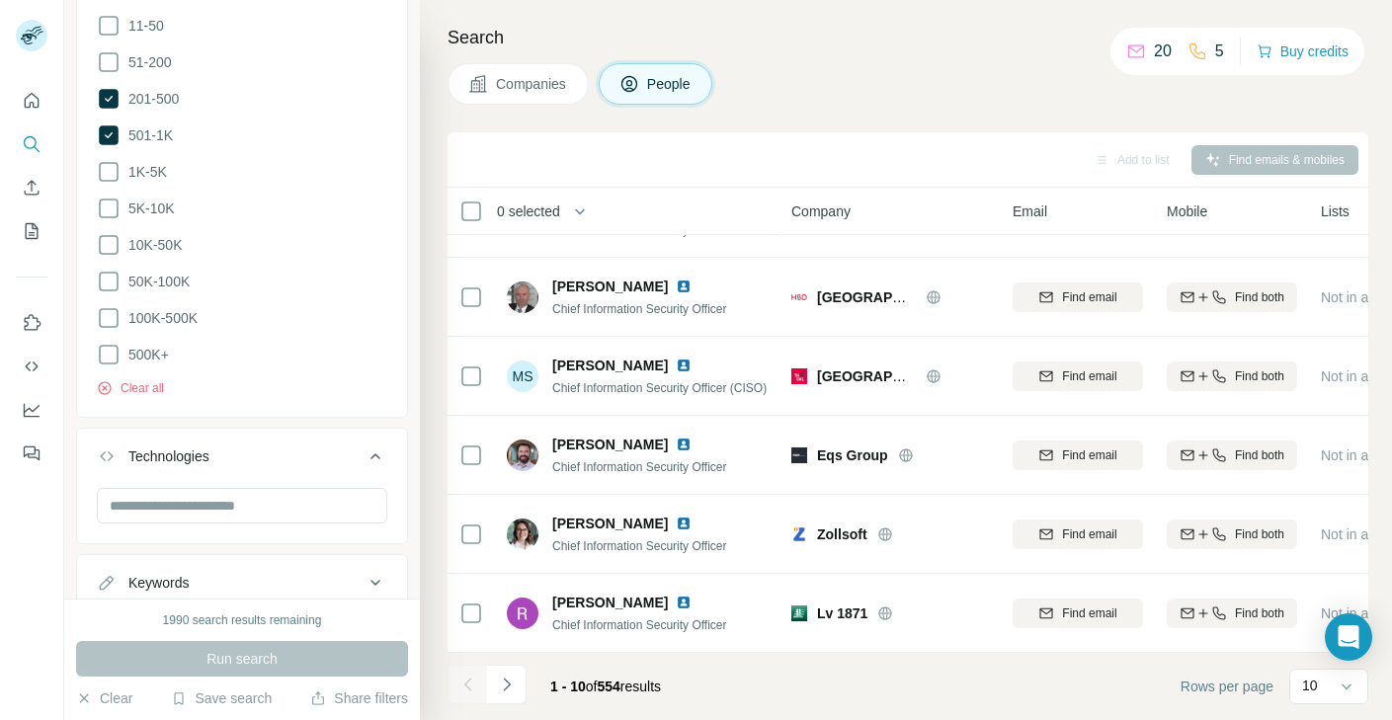
scroll to position [0, 0]
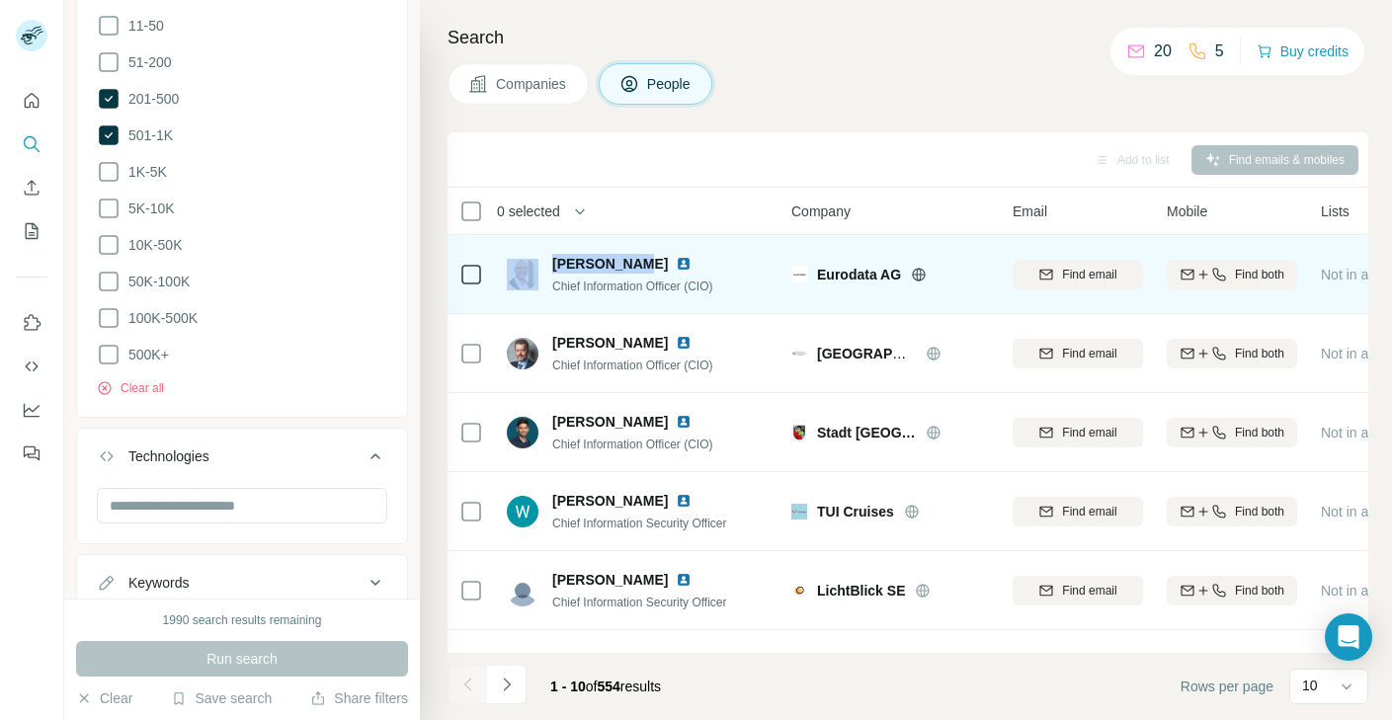
drag, startPoint x: 629, startPoint y: 258, endPoint x: 530, endPoint y: 270, distance: 100.5
click at [530, 270] on div "Ralf Hensel Chief Information Officer (CIO)" at bounding box center [611, 275] width 209 height 42
copy div "Ralf Hensel"
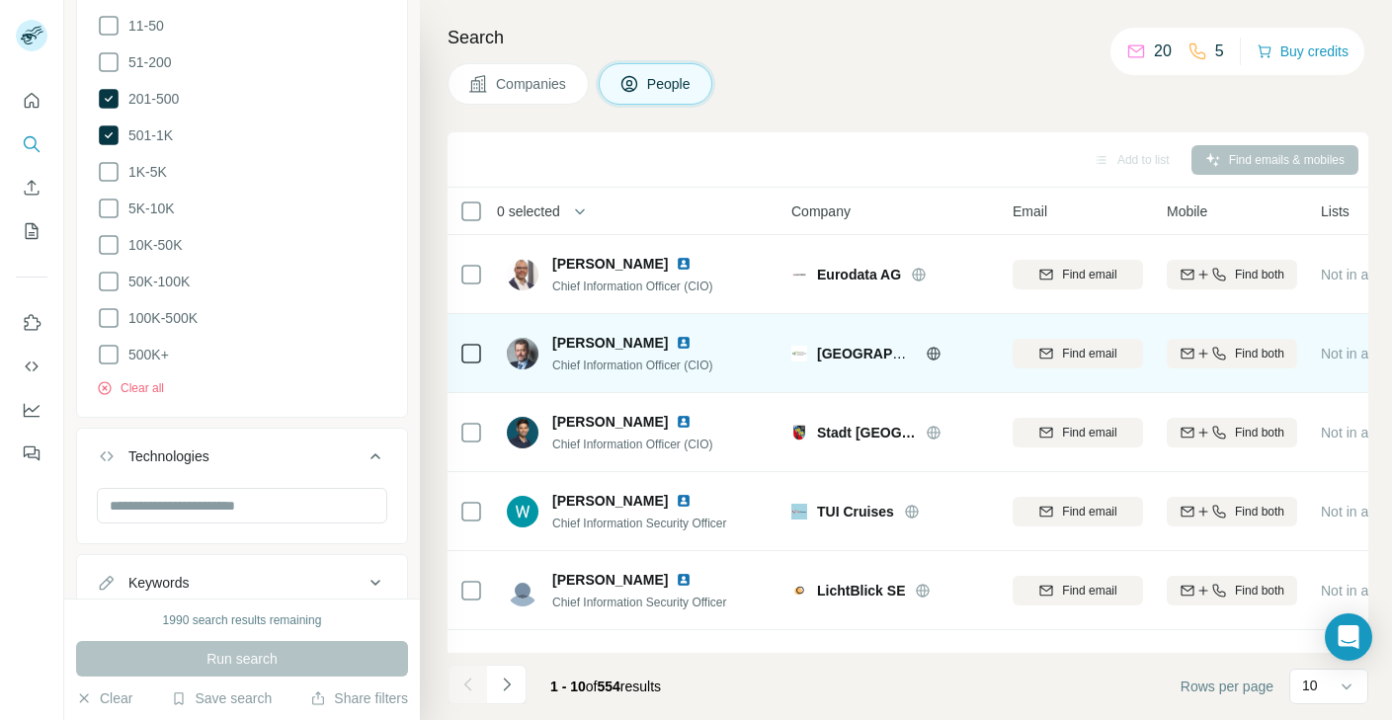
click at [580, 339] on span "Tilo Walter" at bounding box center [610, 343] width 116 height 20
click at [676, 342] on img at bounding box center [684, 343] width 16 height 16
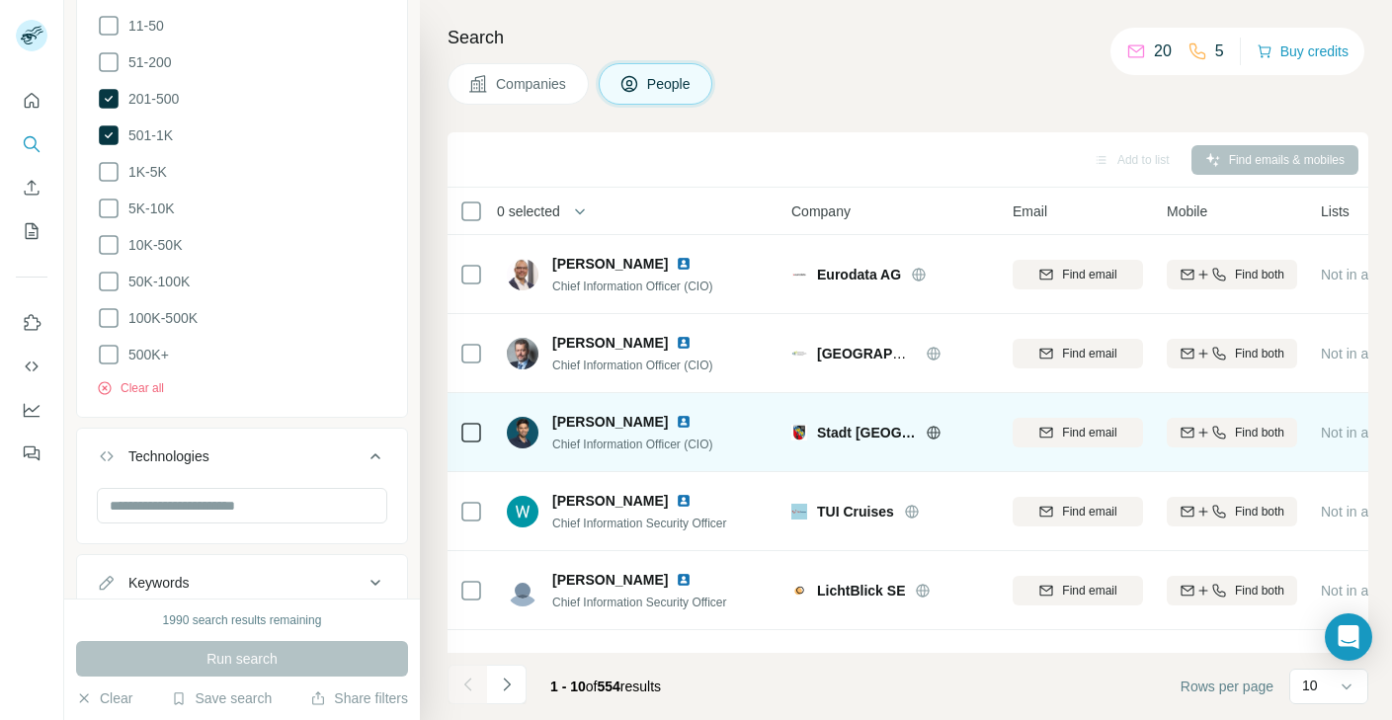
click at [676, 419] on img at bounding box center [684, 422] width 16 height 16
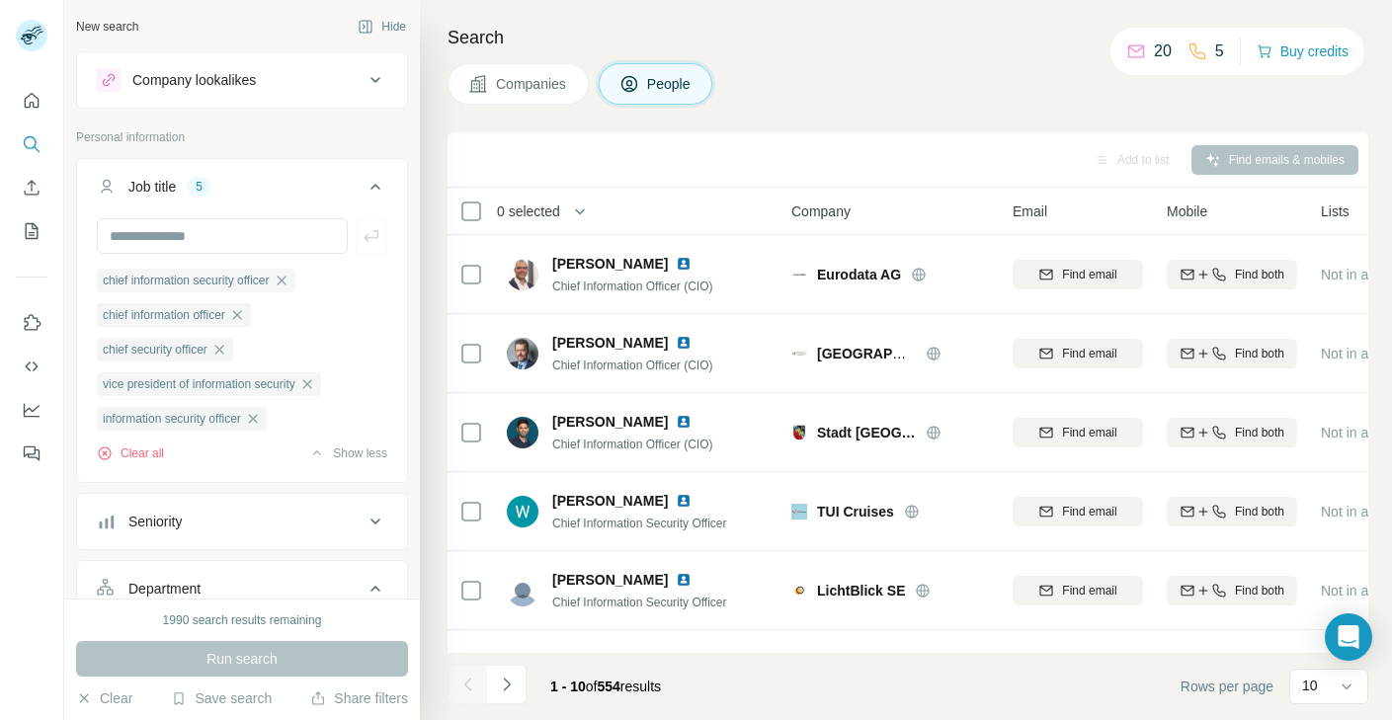
click at [376, 79] on icon at bounding box center [376, 80] width 24 height 24
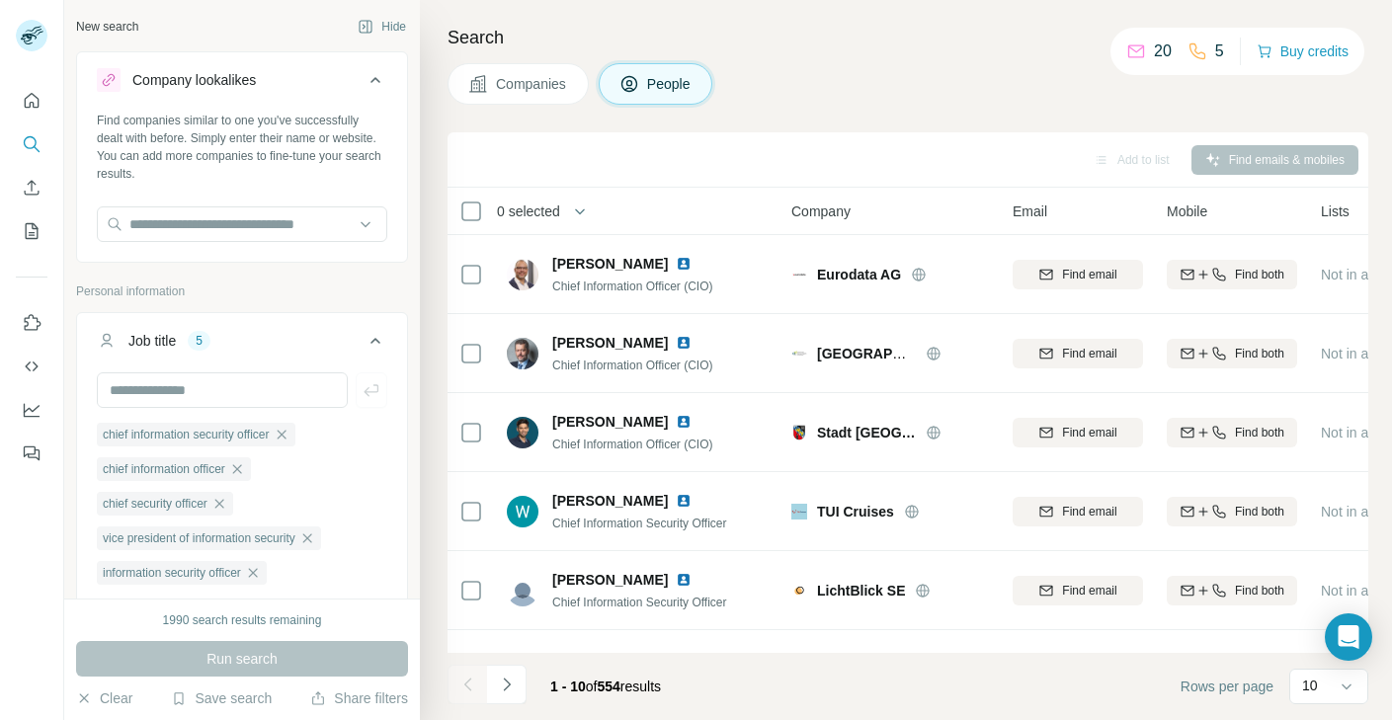
click at [376, 81] on icon at bounding box center [376, 80] width 24 height 24
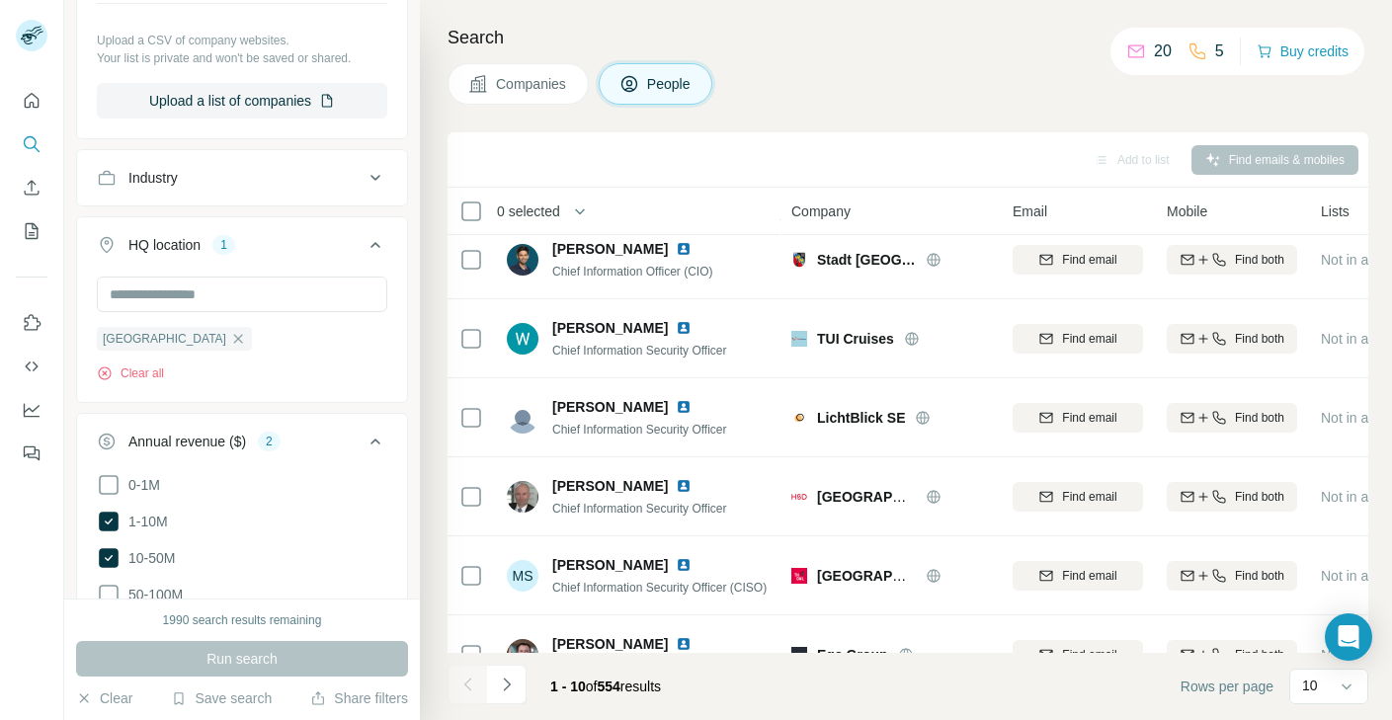
scroll to position [954, 0]
click at [230, 341] on icon "button" at bounding box center [238, 337] width 16 height 16
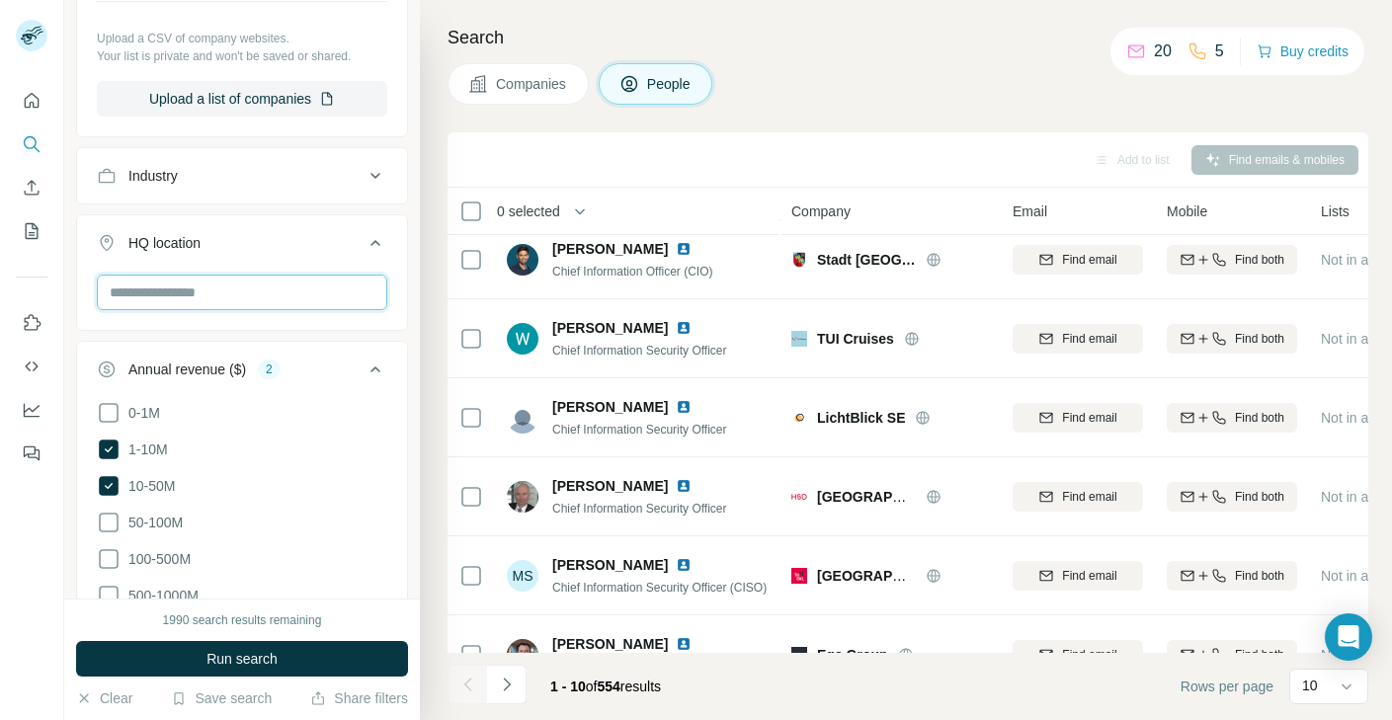
click at [218, 296] on input "text" at bounding box center [242, 293] width 291 height 36
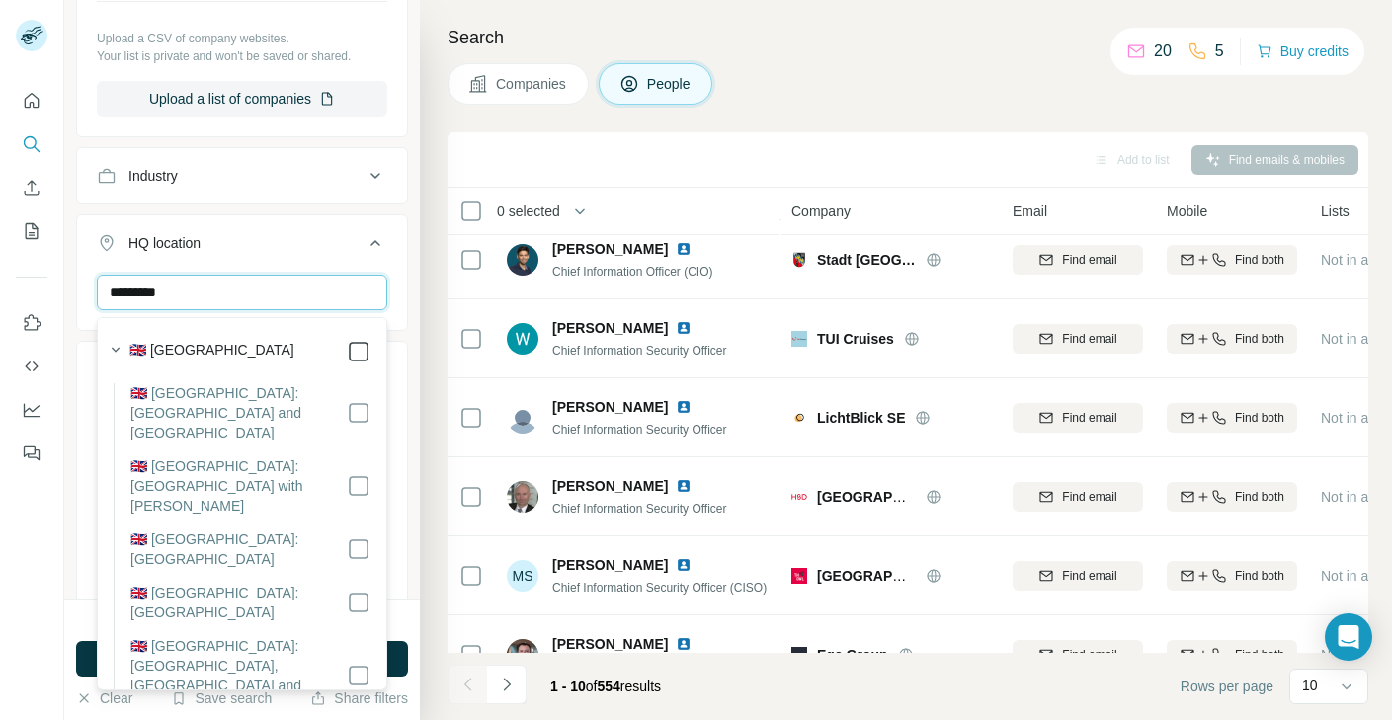
type input "*********"
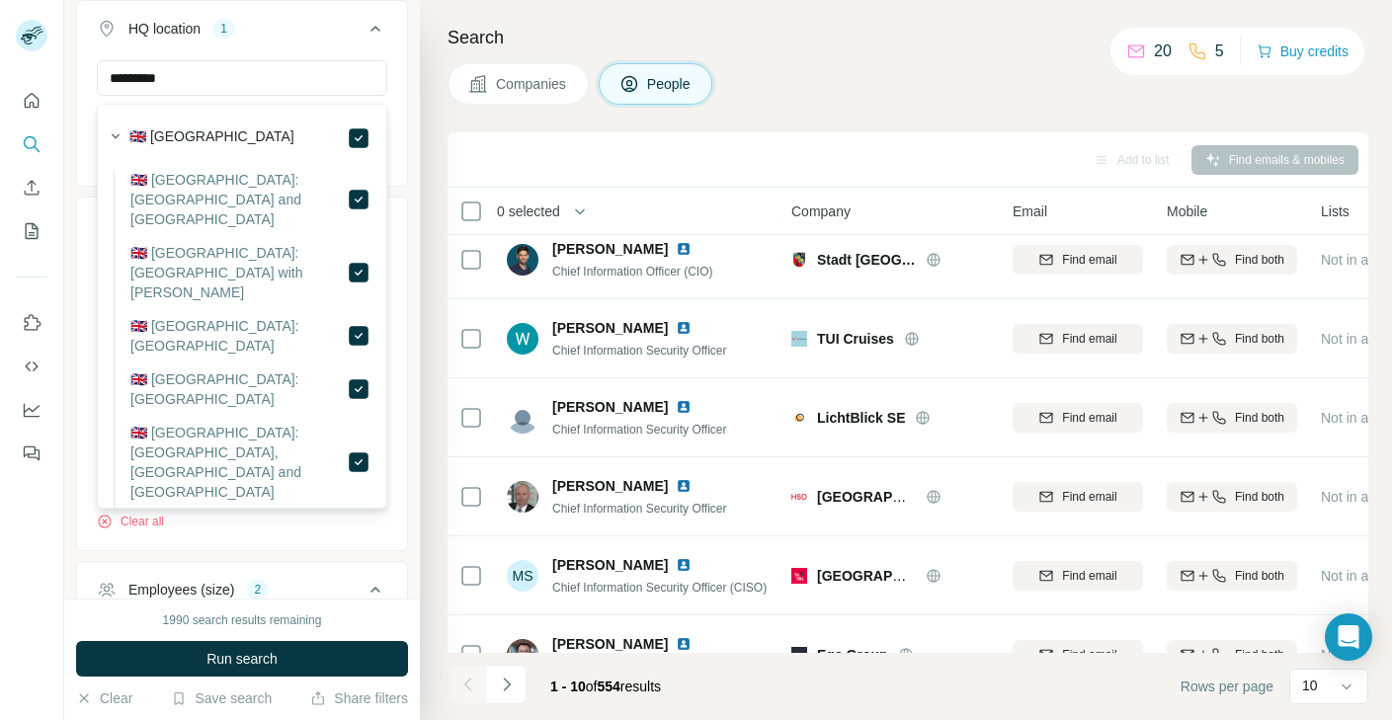
scroll to position [1169, 0]
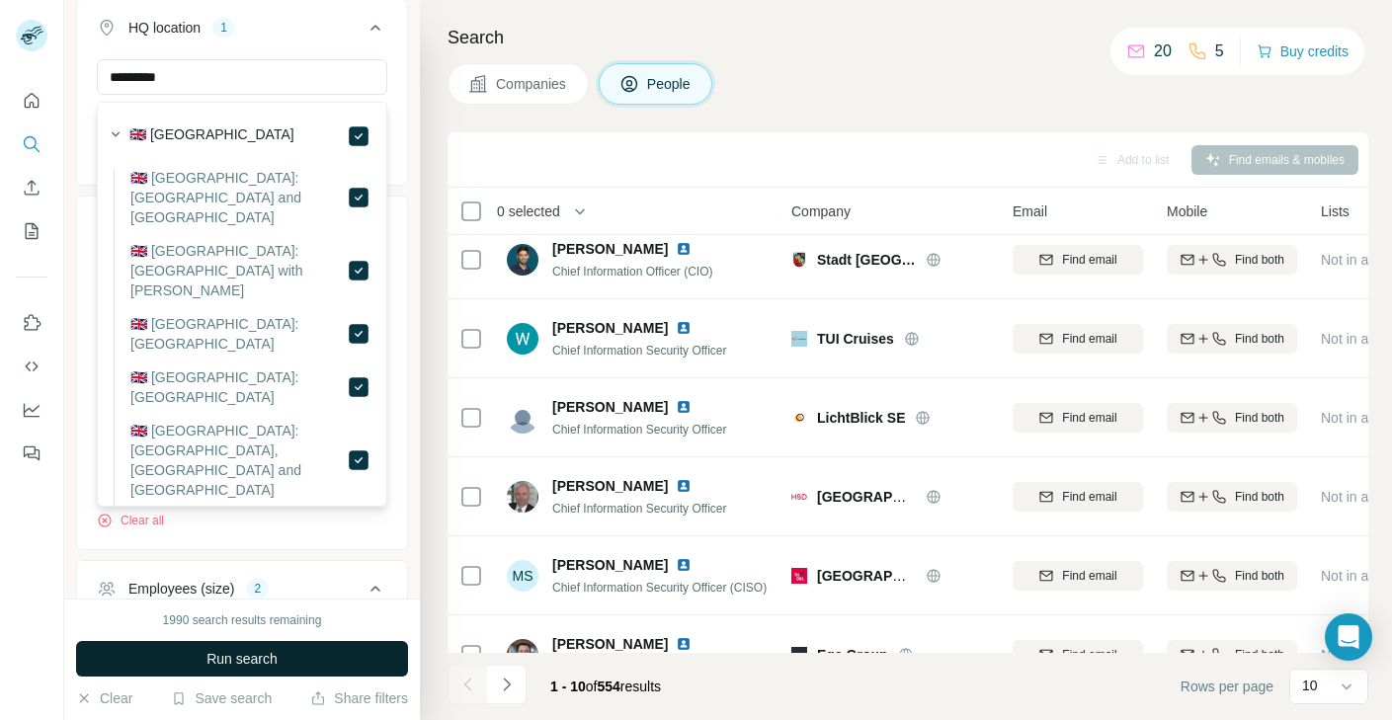
click at [283, 652] on button "Run search" at bounding box center [242, 659] width 332 height 36
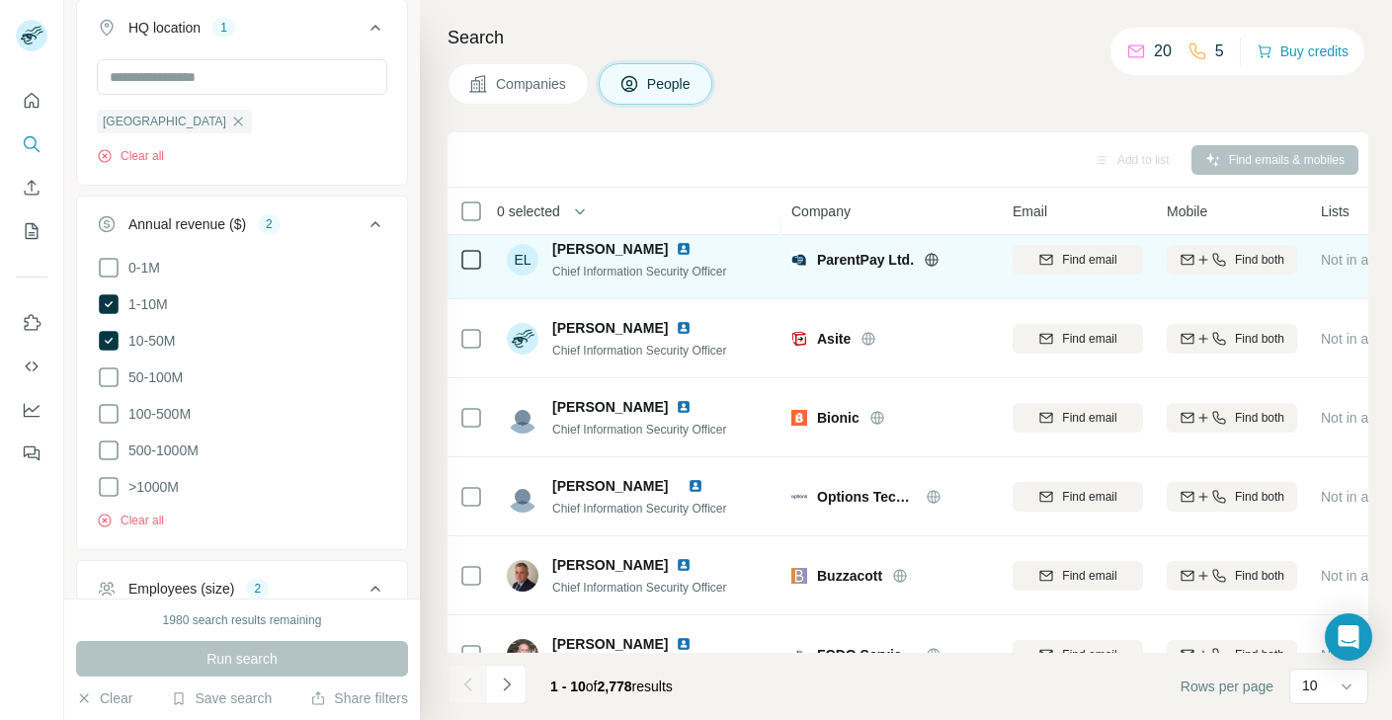
click at [676, 246] on img at bounding box center [684, 249] width 16 height 16
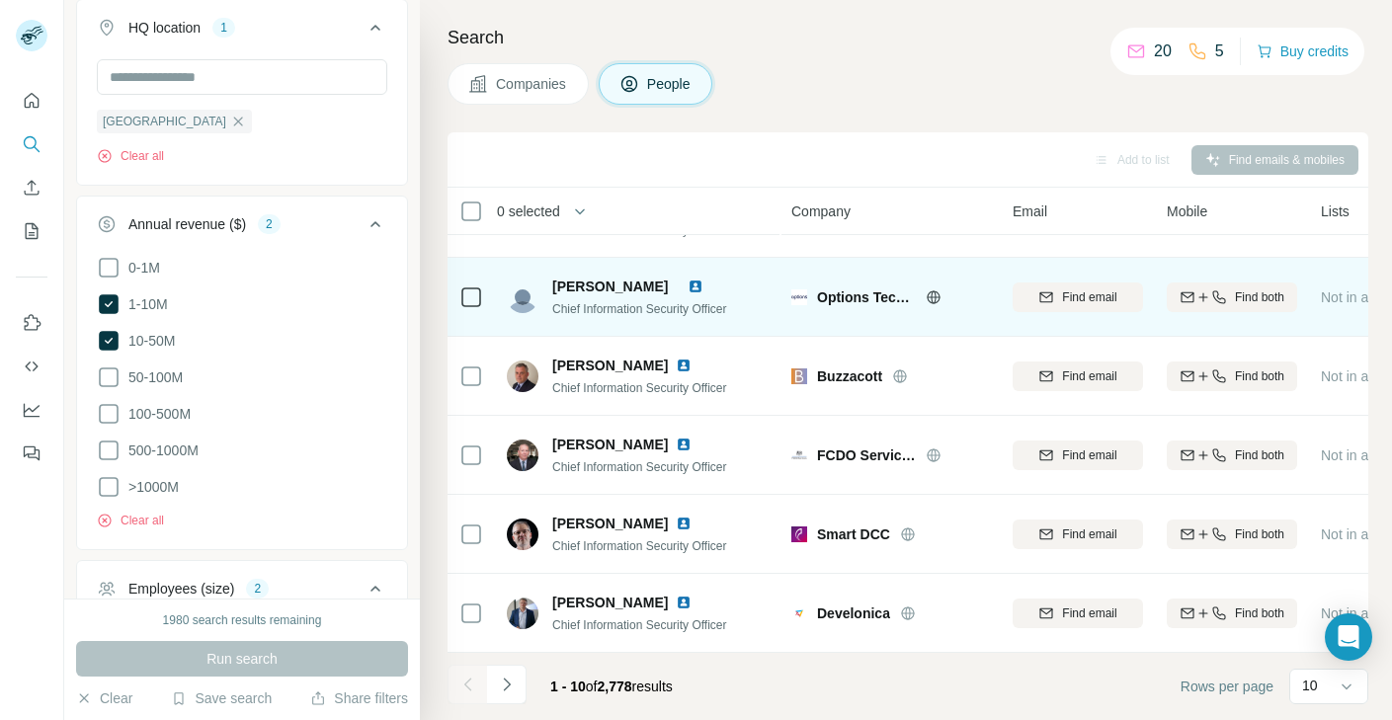
scroll to position [281, 0]
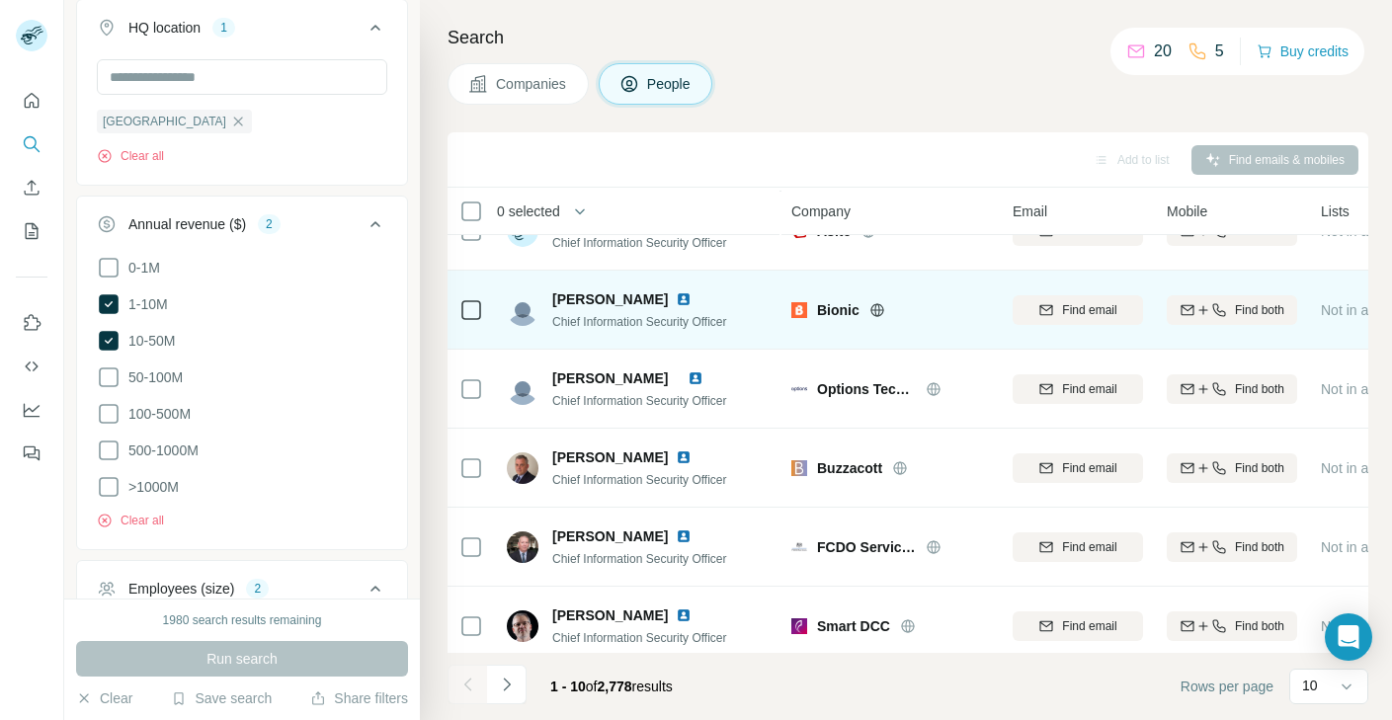
click at [676, 296] on img at bounding box center [684, 300] width 16 height 16
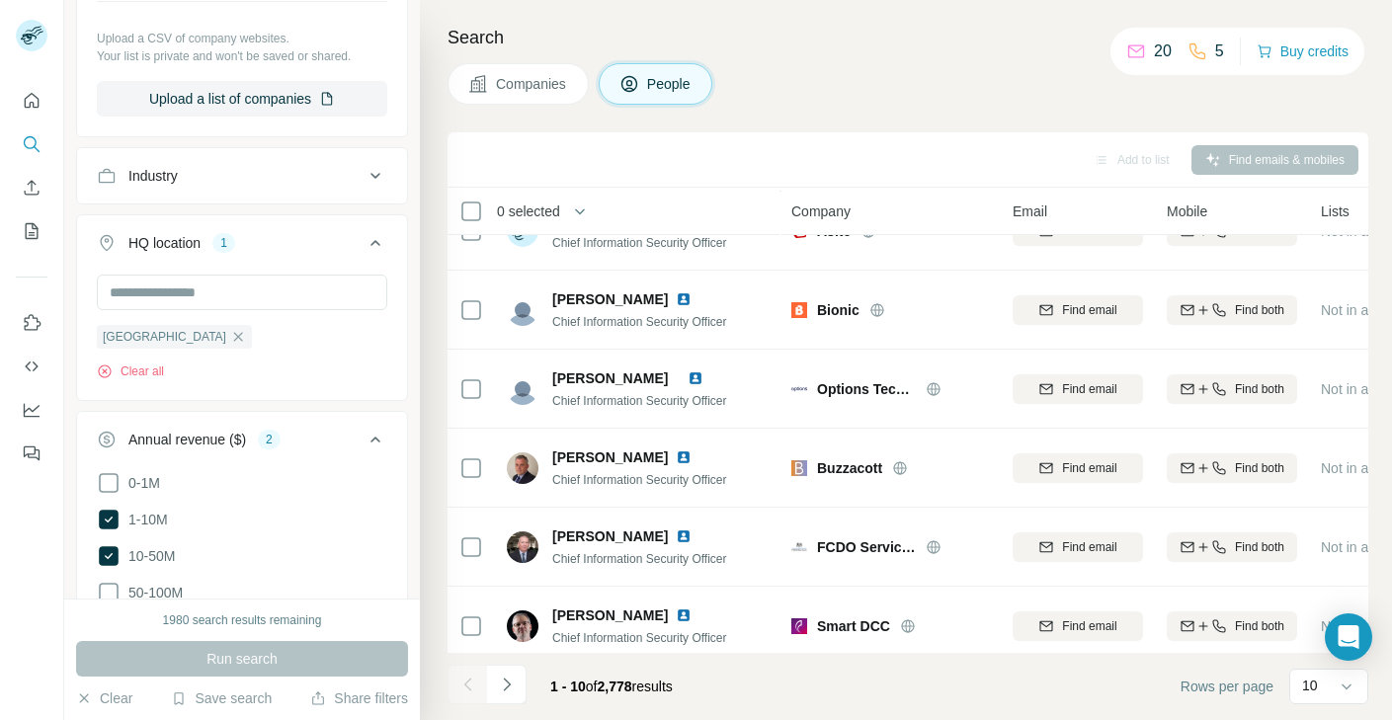
scroll to position [814, 0]
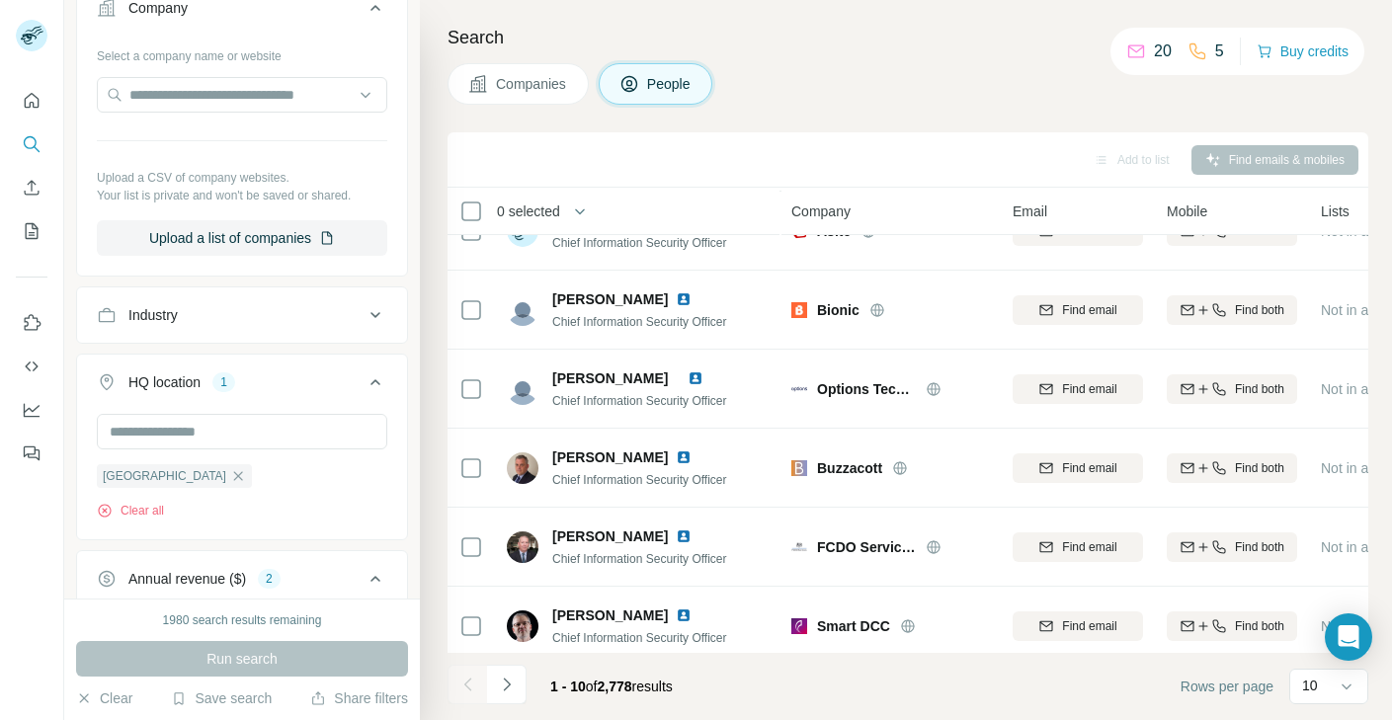
click at [276, 297] on button "Industry" at bounding box center [242, 315] width 330 height 47
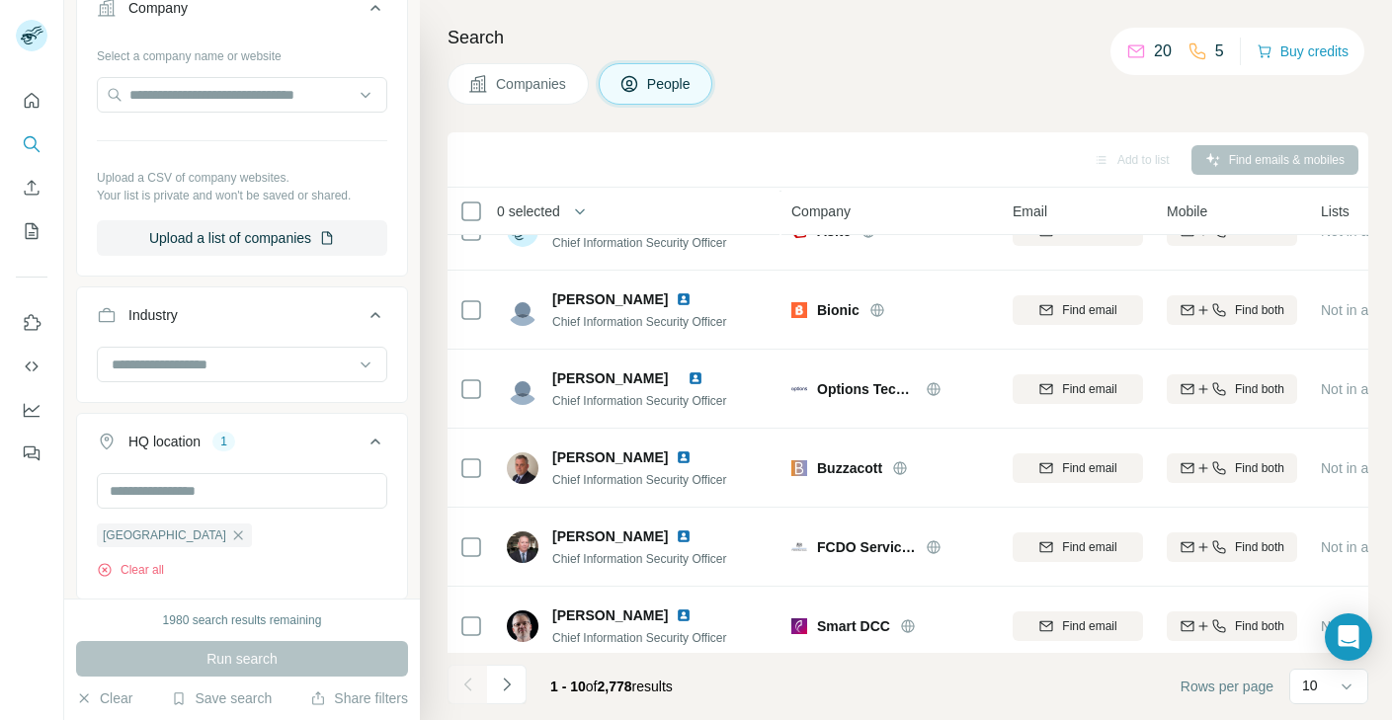
click at [283, 400] on div "Industry" at bounding box center [242, 345] width 332 height 117
click at [283, 376] on input at bounding box center [232, 365] width 244 height 22
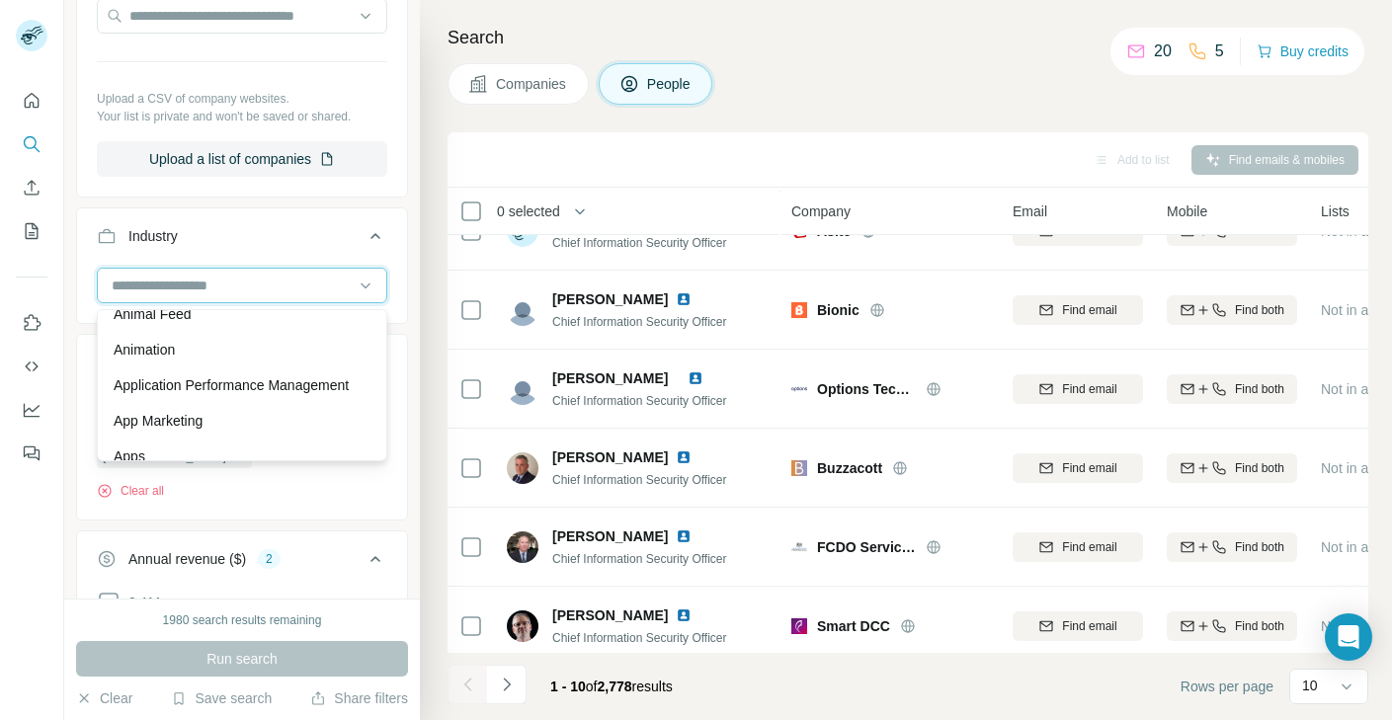
scroll to position [788, 0]
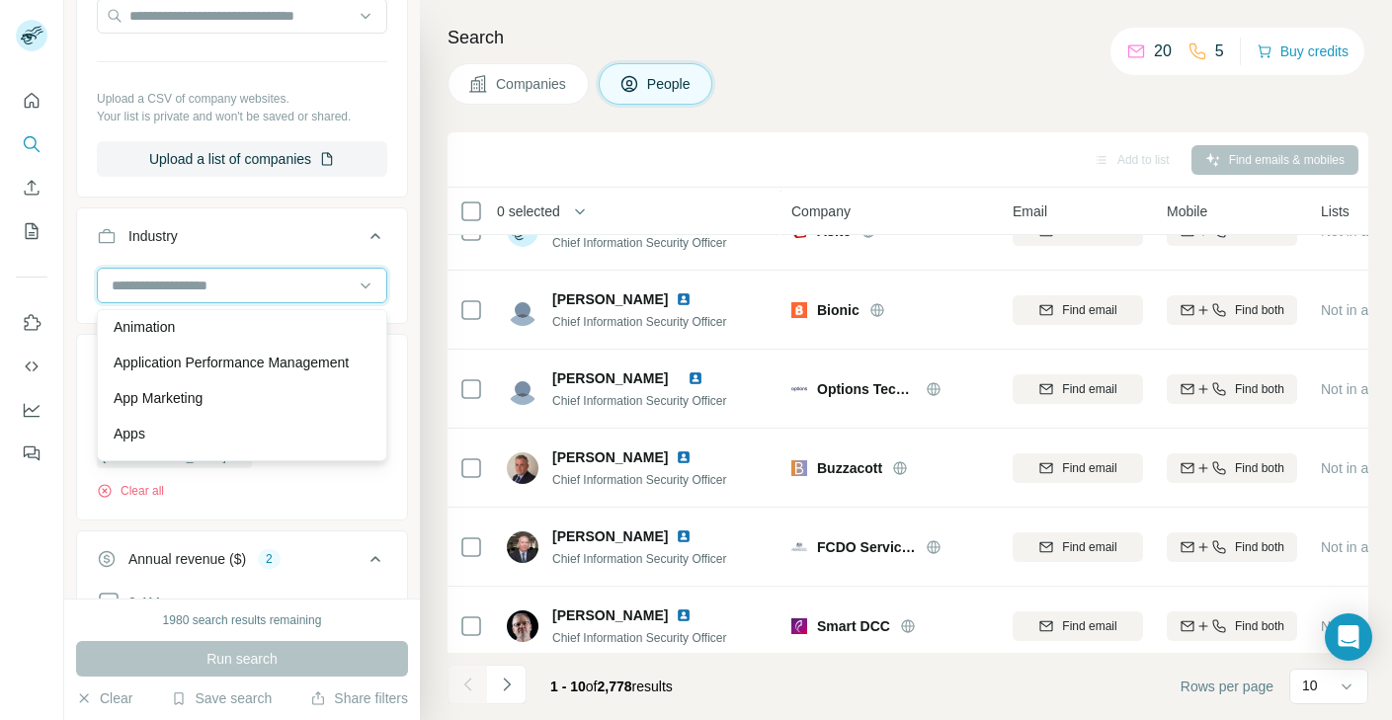
click at [248, 286] on input at bounding box center [232, 286] width 244 height 22
click at [248, 287] on input at bounding box center [232, 286] width 244 height 22
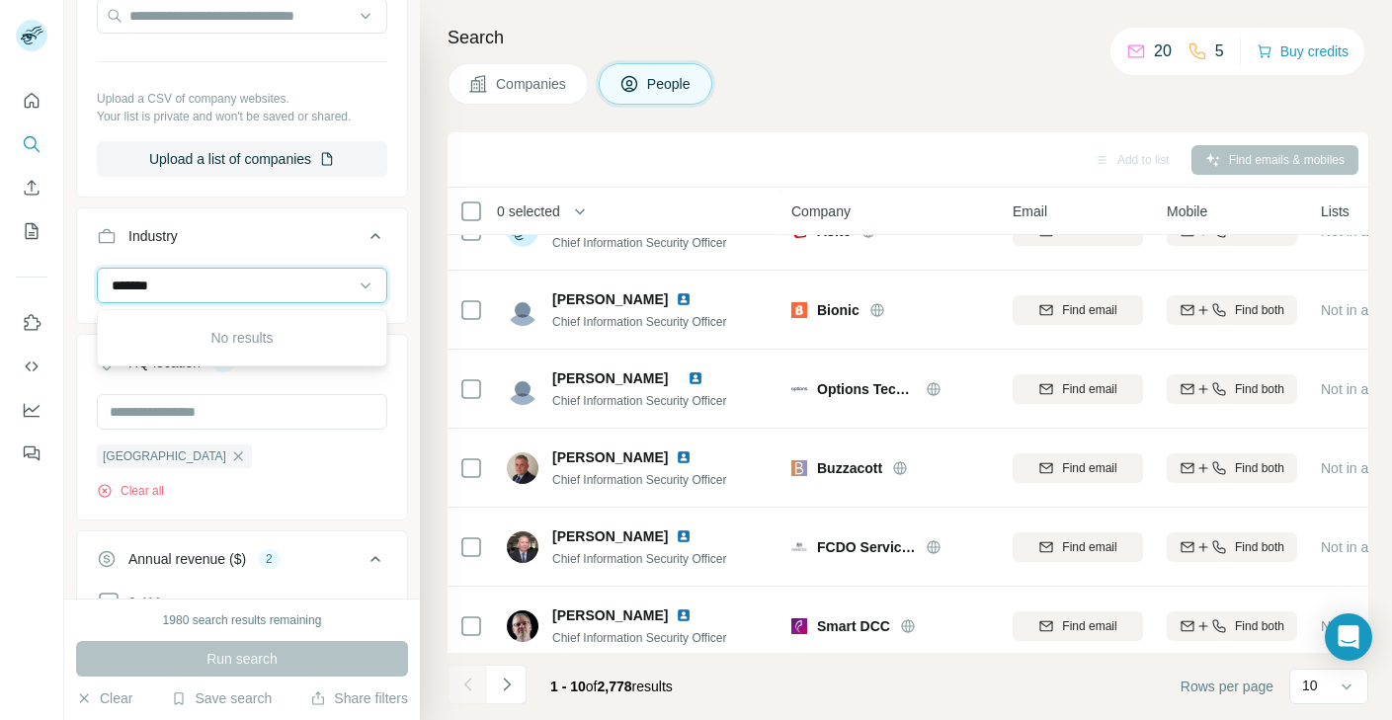
scroll to position [0, 0]
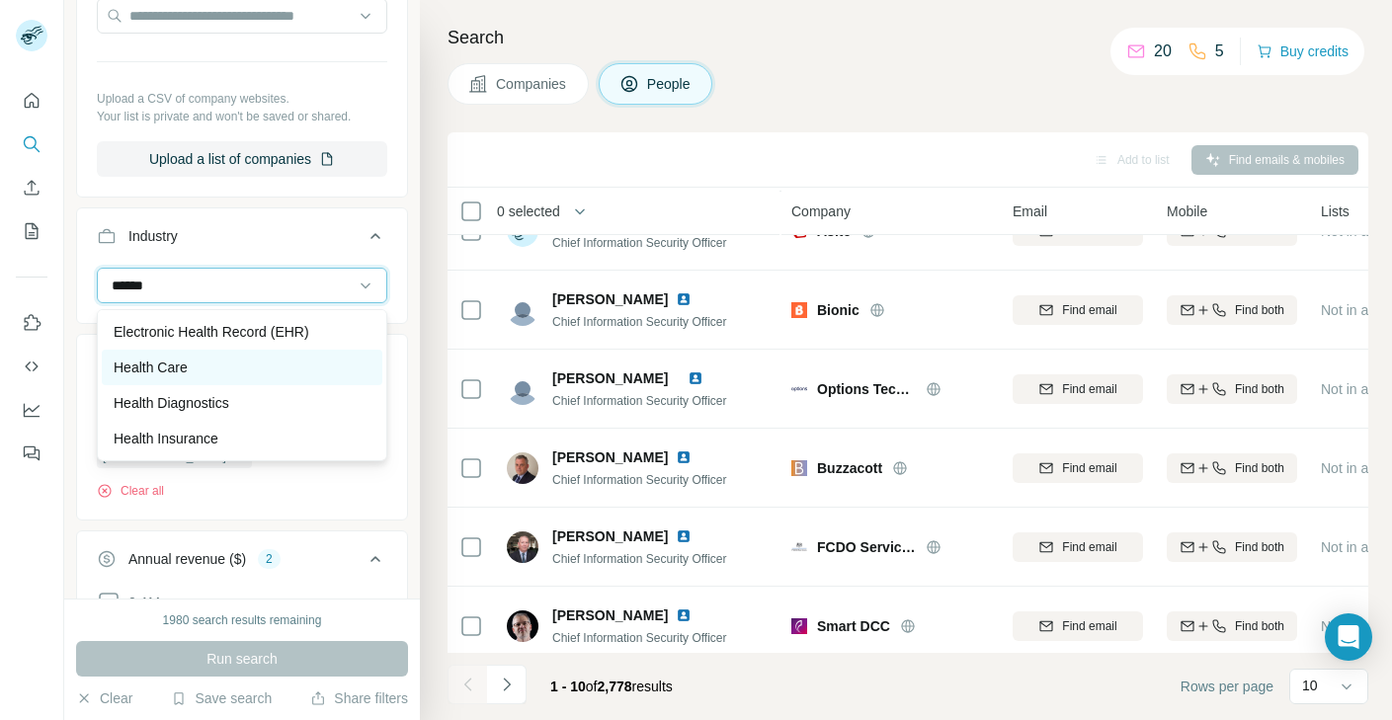
type input "******"
click at [231, 370] on div "Health Care" at bounding box center [242, 368] width 257 height 20
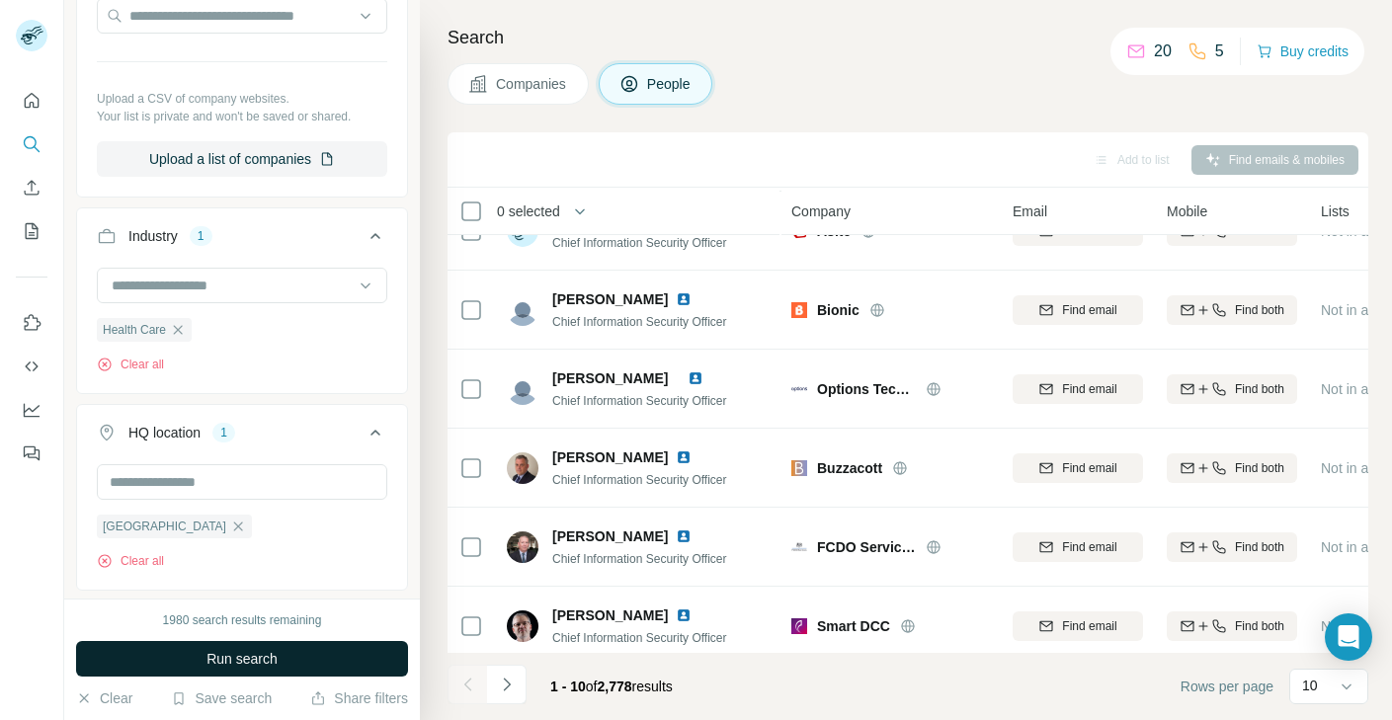
click at [246, 666] on span "Run search" at bounding box center [242, 659] width 71 height 20
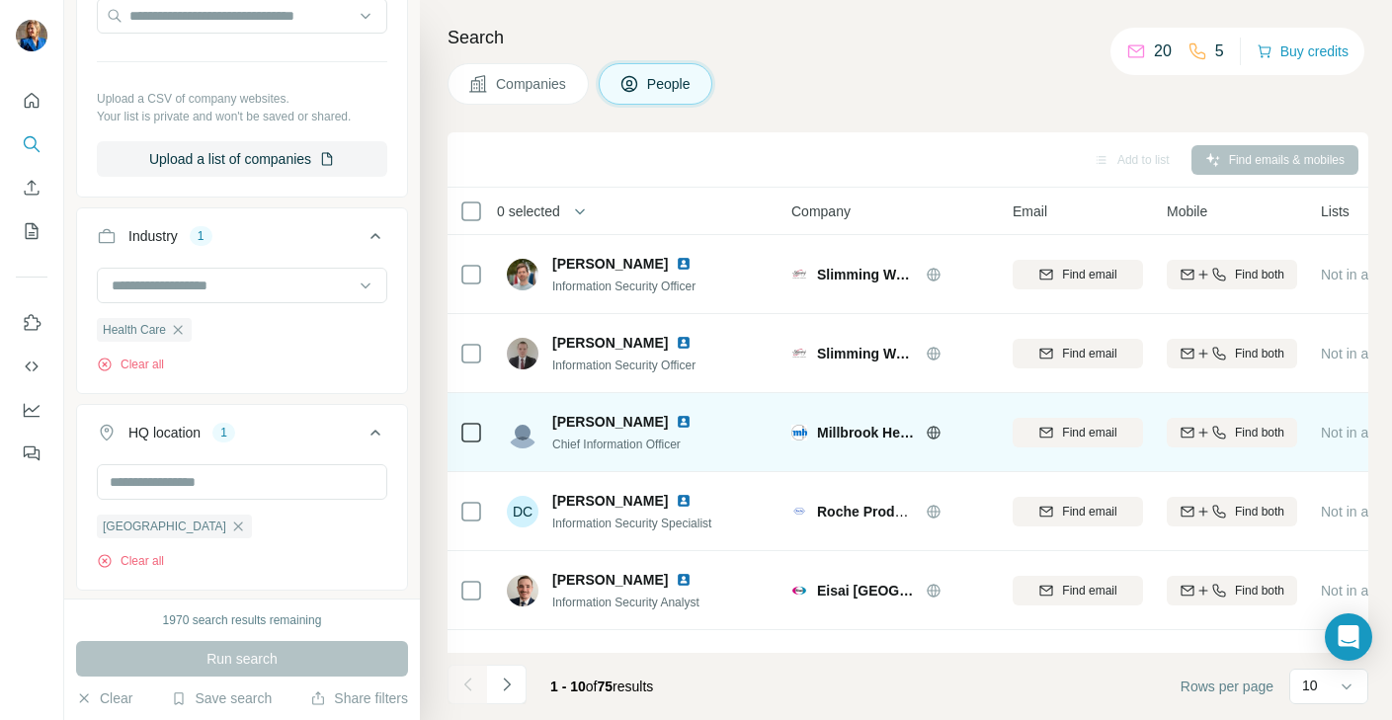
click at [676, 420] on img at bounding box center [684, 422] width 16 height 16
click at [1063, 437] on span "Find email" at bounding box center [1089, 433] width 54 height 18
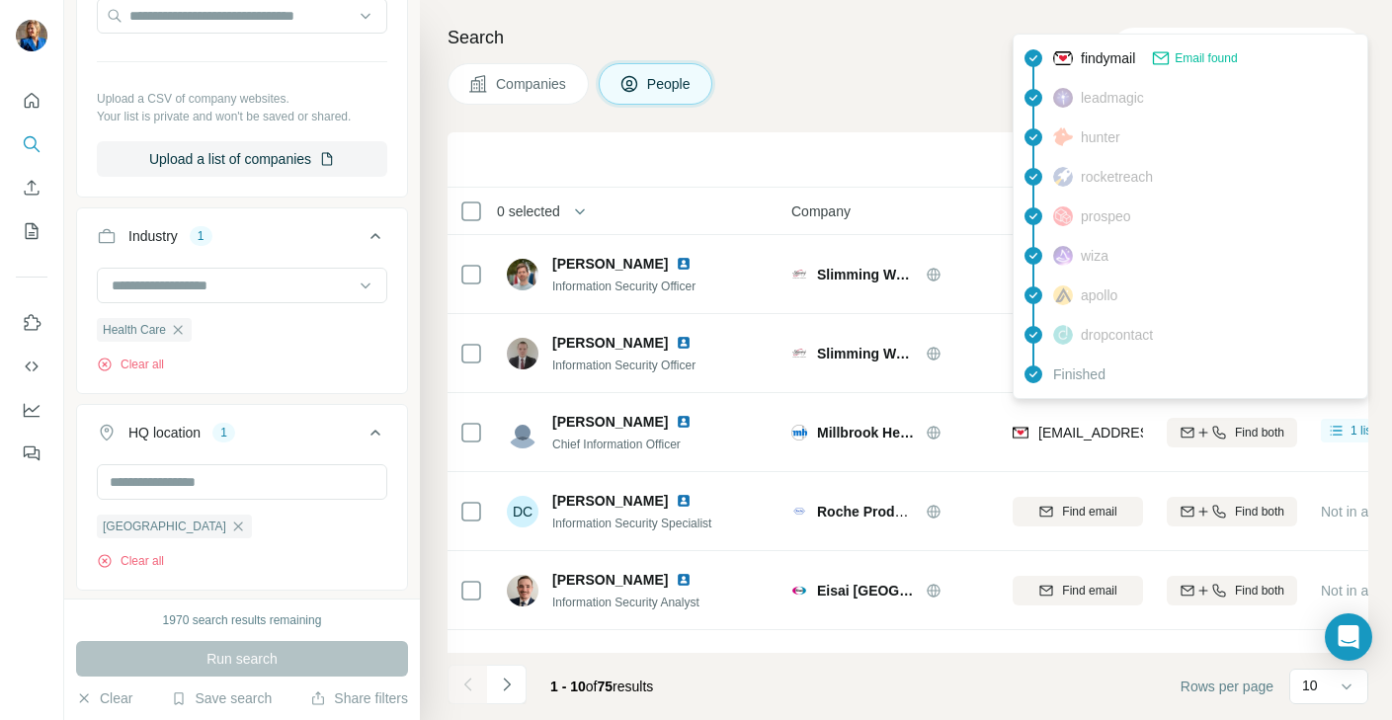
click at [1054, 439] on span "bill.bennetts@millbrookhealthcare.co.uk" at bounding box center [1156, 433] width 234 height 16
click at [1062, 425] on span "bill.bennetts@millbrookhealthcare.co.uk" at bounding box center [1156, 433] width 234 height 16
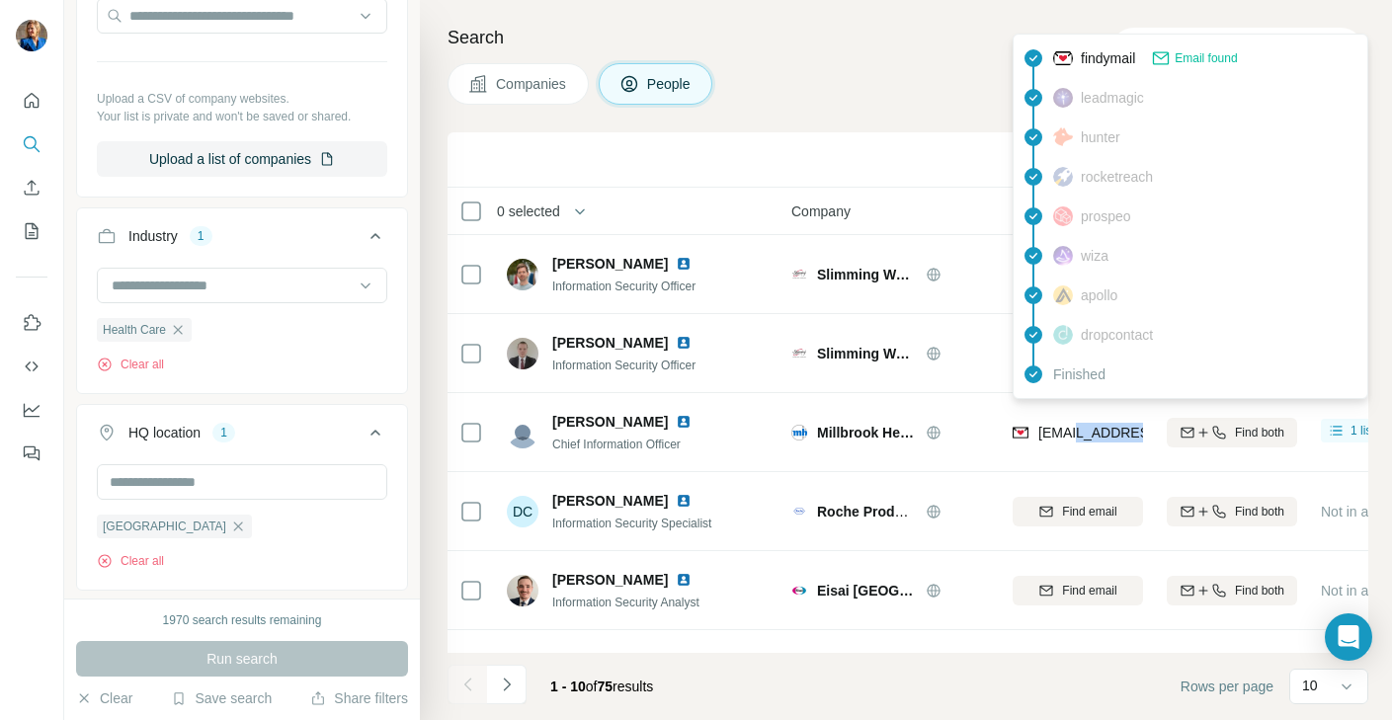
click at [1062, 425] on span "bill.bennetts@millbrookhealthcare.co.uk" at bounding box center [1156, 433] width 234 height 16
copy tr "bill.bennetts@millbrookhealthcare.co.uk"
